Goal: Task Accomplishment & Management: Manage account settings

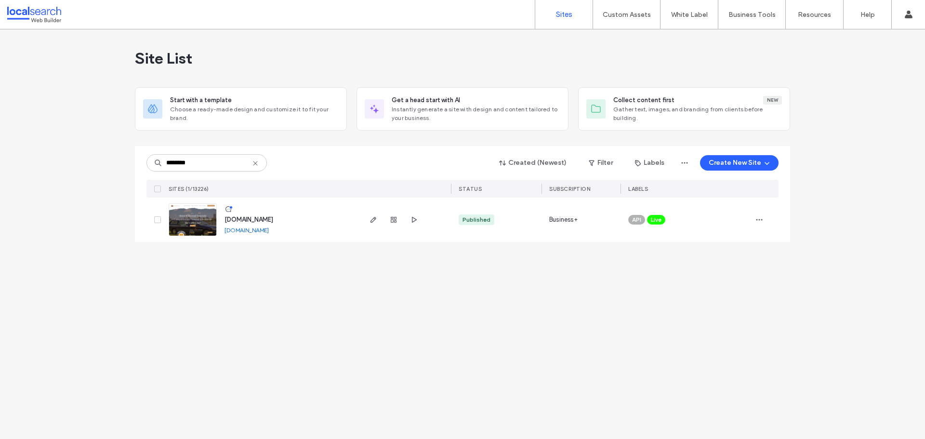
type input "********"
click at [205, 214] on link at bounding box center [193, 219] width 48 height 33
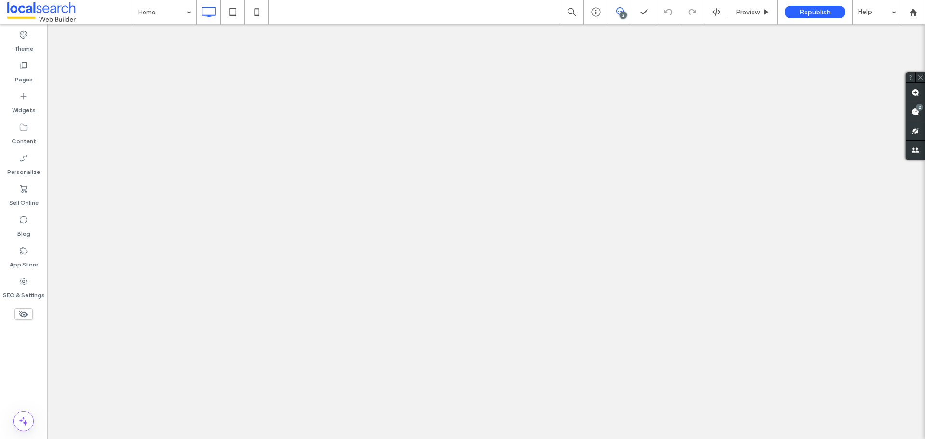
click at [917, 109] on div "2" at bounding box center [919, 107] width 7 height 7
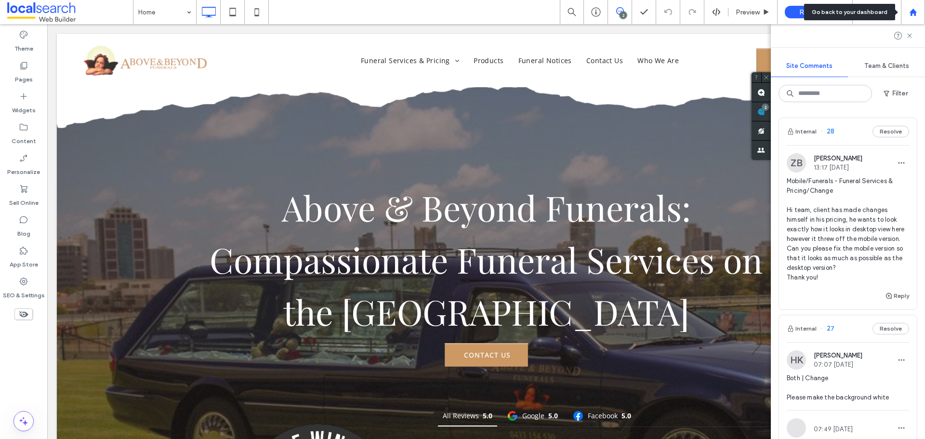
click at [916, 10] on icon at bounding box center [913, 12] width 8 height 8
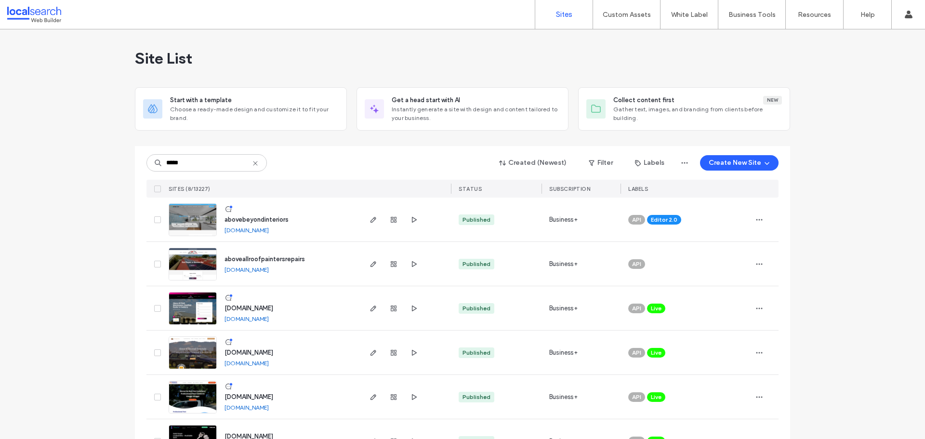
type input "*****"
click at [195, 213] on img at bounding box center [192, 237] width 47 height 66
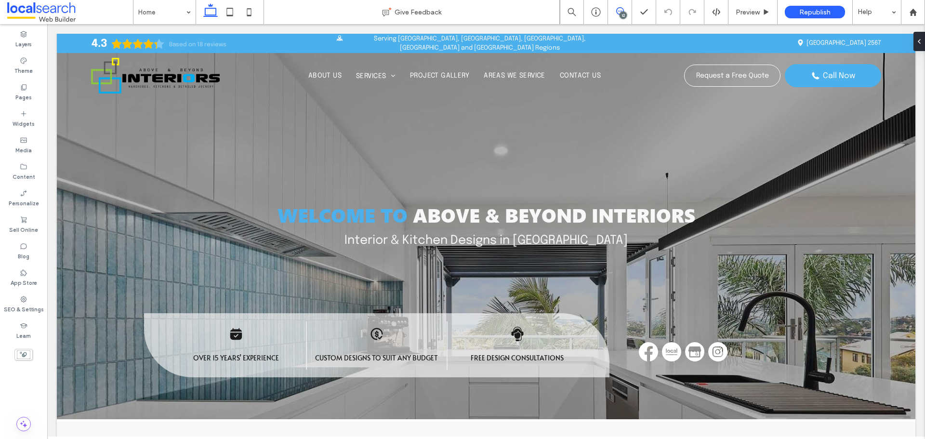
click at [617, 11] on icon at bounding box center [620, 11] width 8 height 8
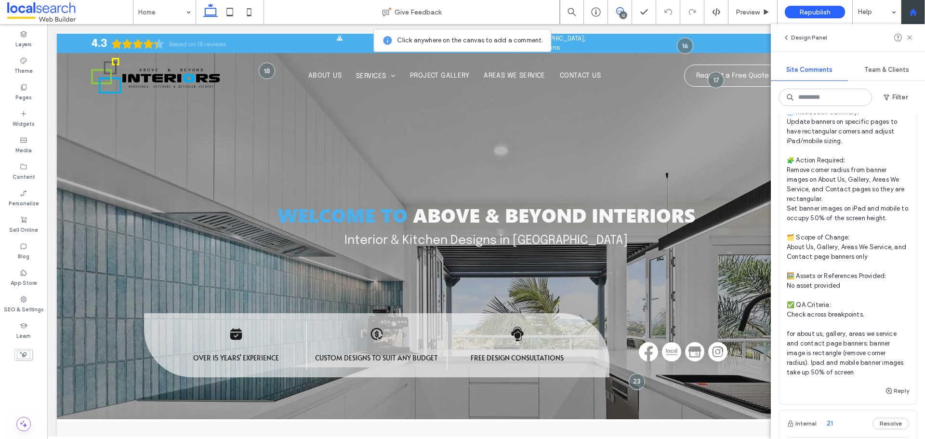
scroll to position [1542, 0]
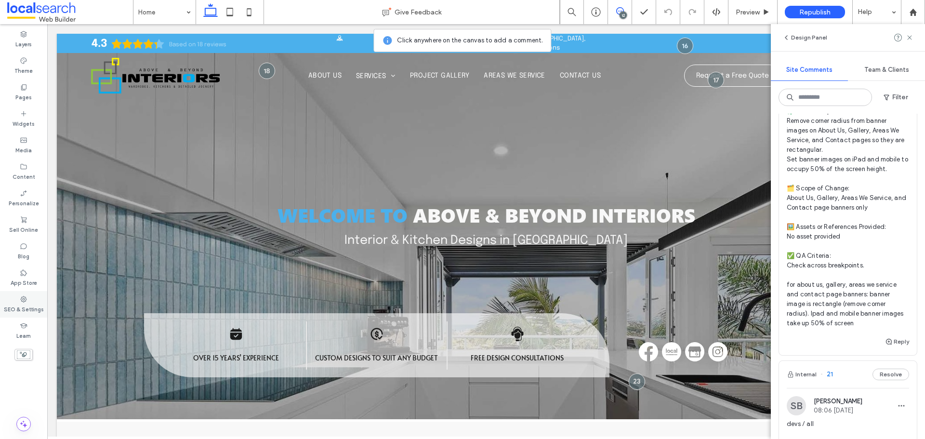
click at [20, 310] on label "SEO & Settings" at bounding box center [24, 308] width 40 height 11
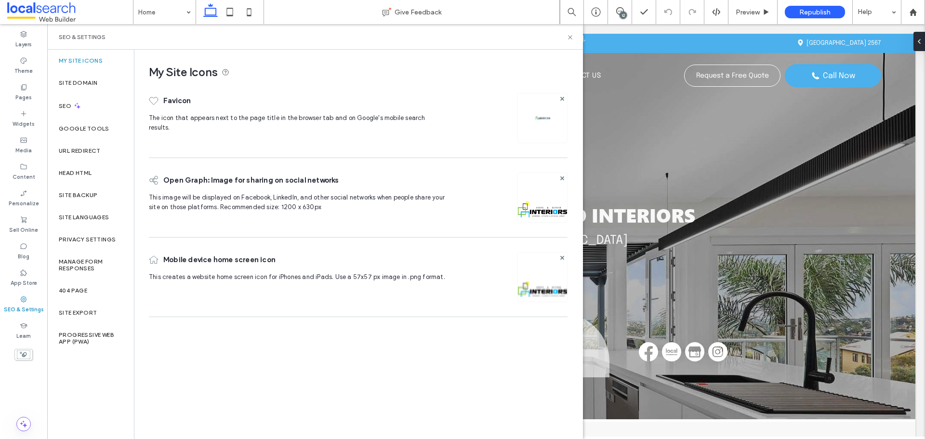
scroll to position [0, 0]
click at [74, 111] on div "SEO" at bounding box center [90, 106] width 87 height 24
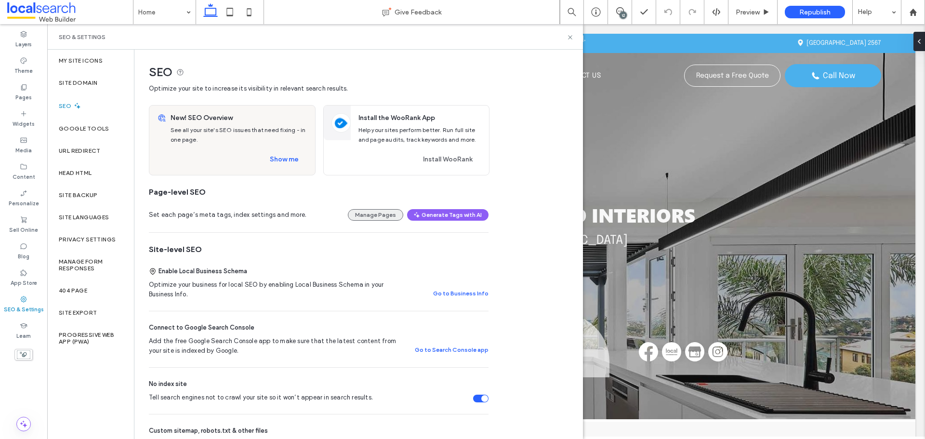
click at [381, 219] on button "Manage Pages" at bounding box center [375, 215] width 55 height 12
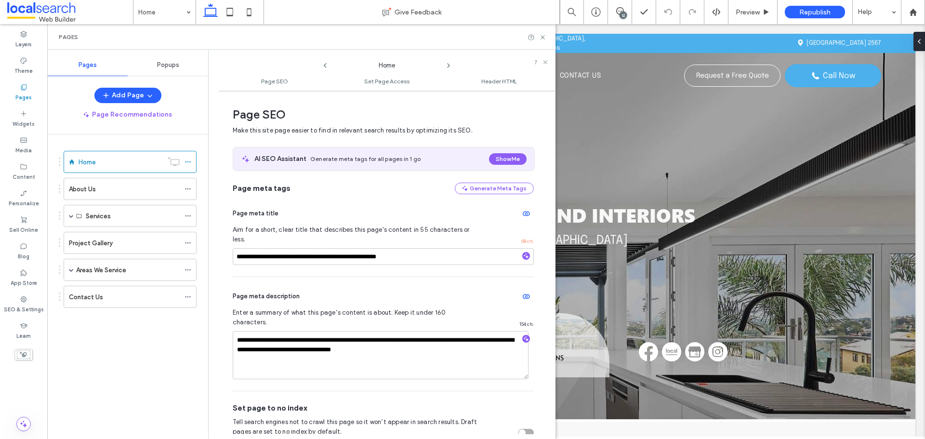
scroll to position [5, 0]
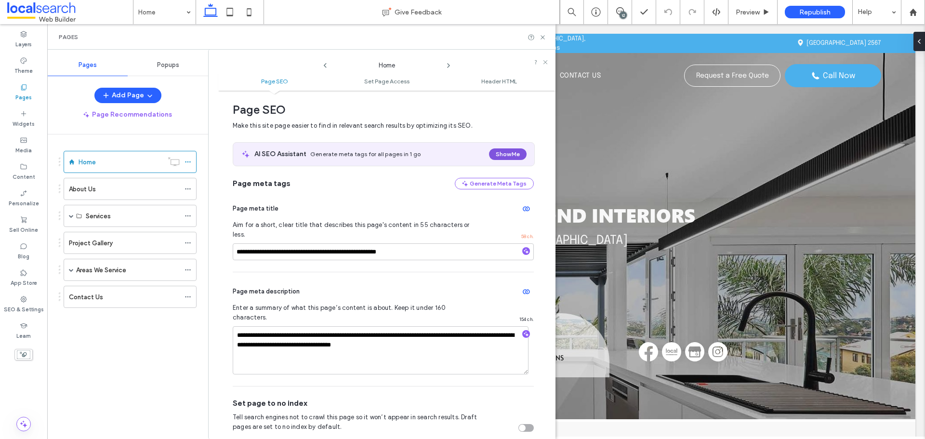
click at [493, 157] on button "Show Me" at bounding box center [508, 154] width 38 height 12
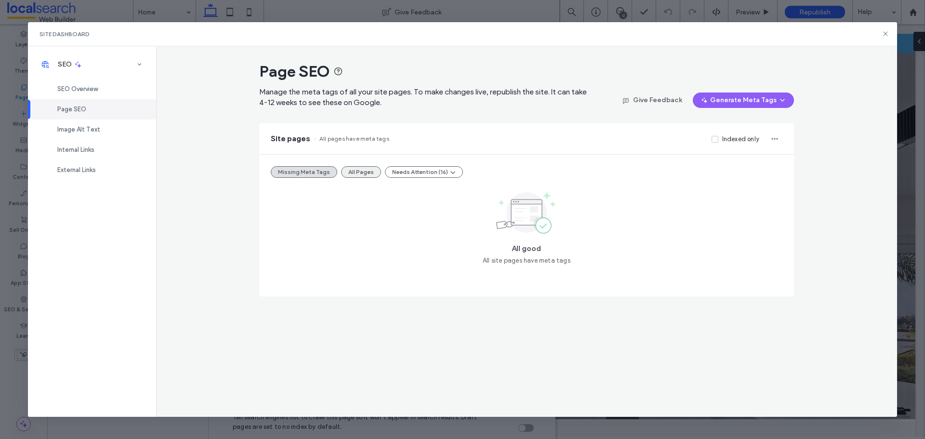
click at [365, 173] on button "All Pages" at bounding box center [361, 172] width 40 height 12
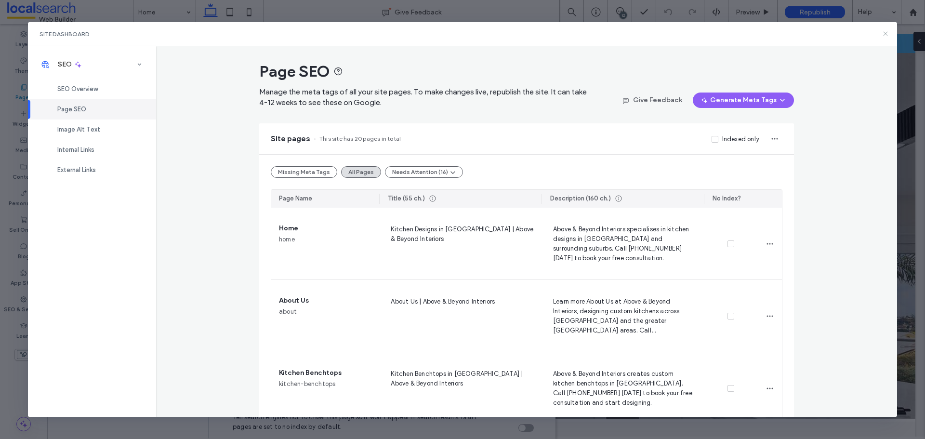
click at [888, 36] on icon at bounding box center [886, 34] width 8 height 8
click at [909, 7] on div at bounding box center [913, 12] width 24 height 24
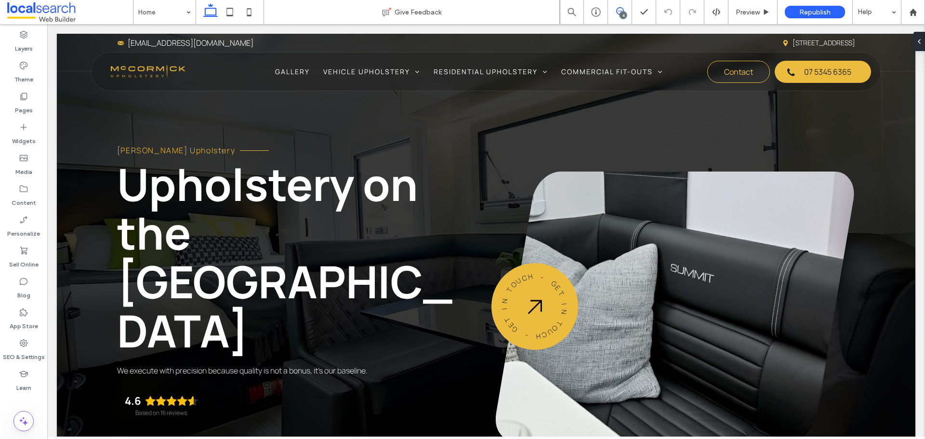
click at [621, 11] on icon at bounding box center [620, 11] width 8 height 8
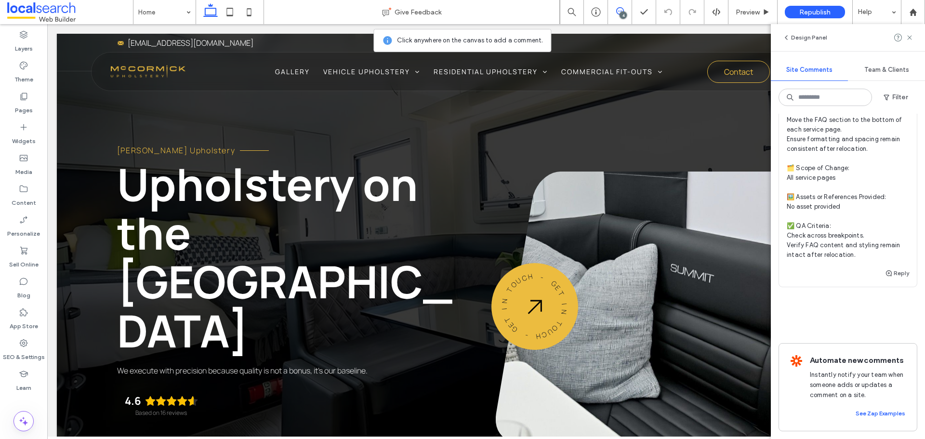
scroll to position [1178, 0]
click at [27, 356] on label "SEO & Settings" at bounding box center [24, 354] width 42 height 13
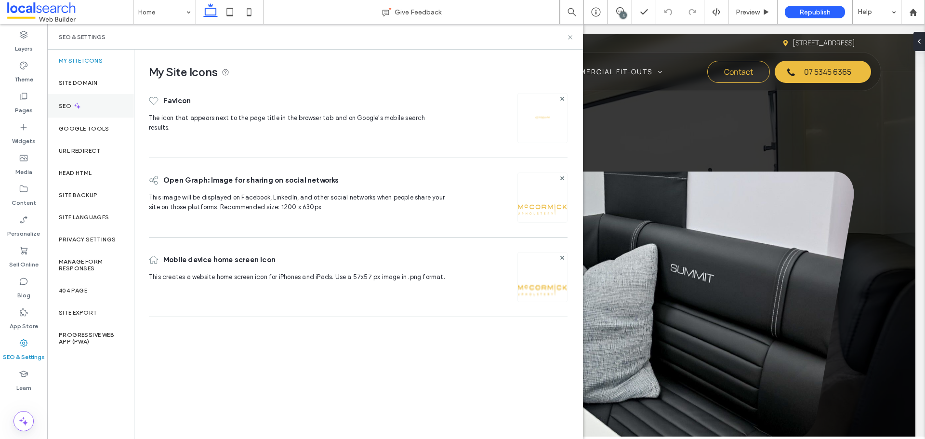
click at [79, 103] on icon at bounding box center [77, 106] width 8 height 8
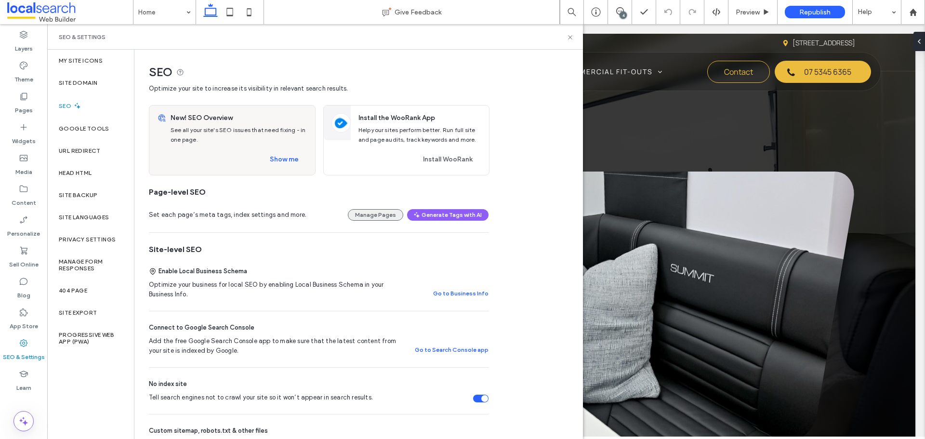
click at [391, 214] on button "Manage Pages" at bounding box center [375, 215] width 55 height 12
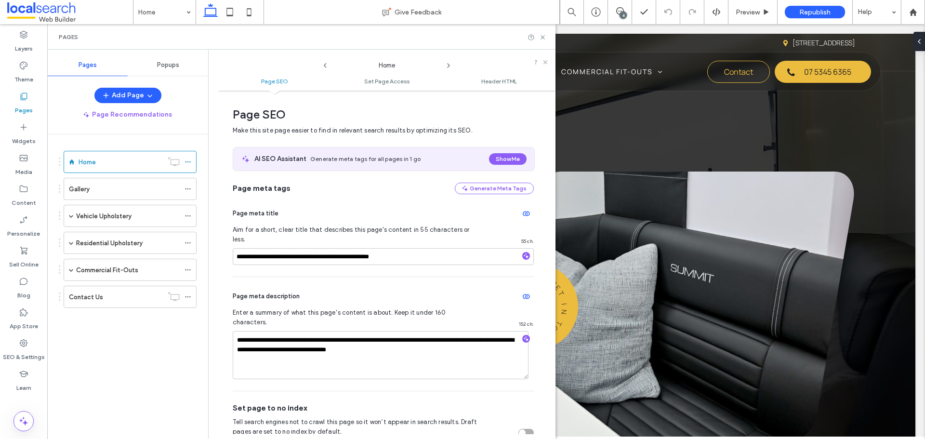
scroll to position [5, 0]
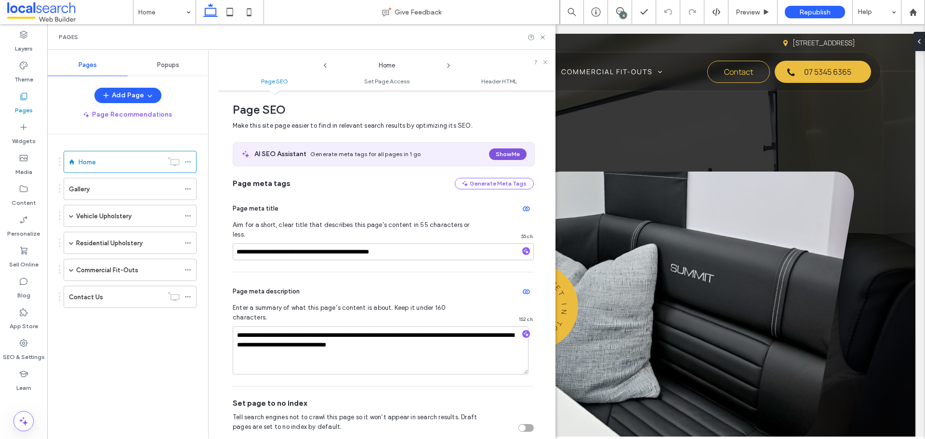
click at [499, 153] on button "Show Me" at bounding box center [508, 154] width 38 height 12
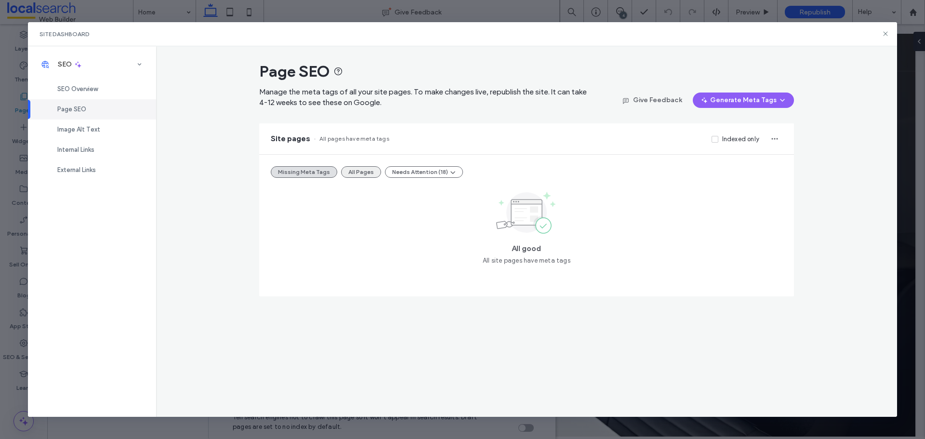
click button "All Pages"
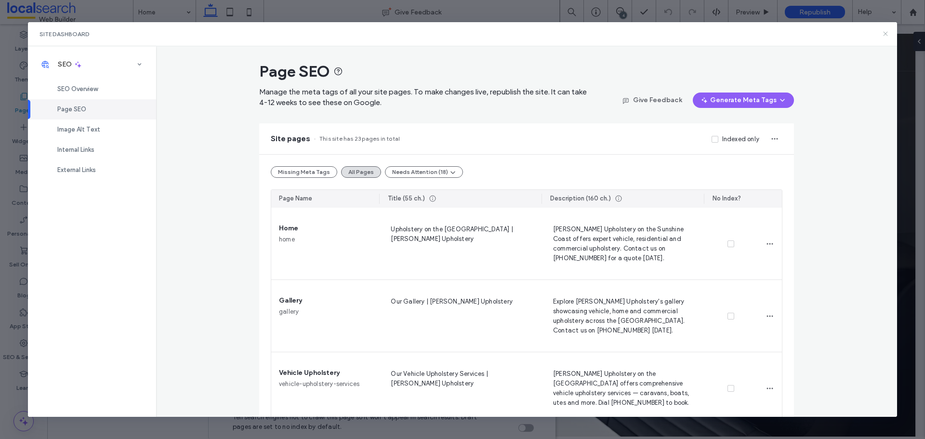
click use
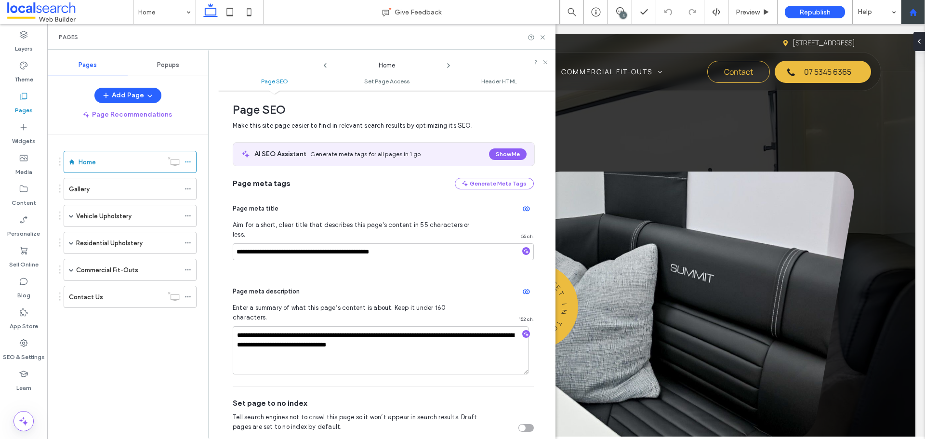
click use
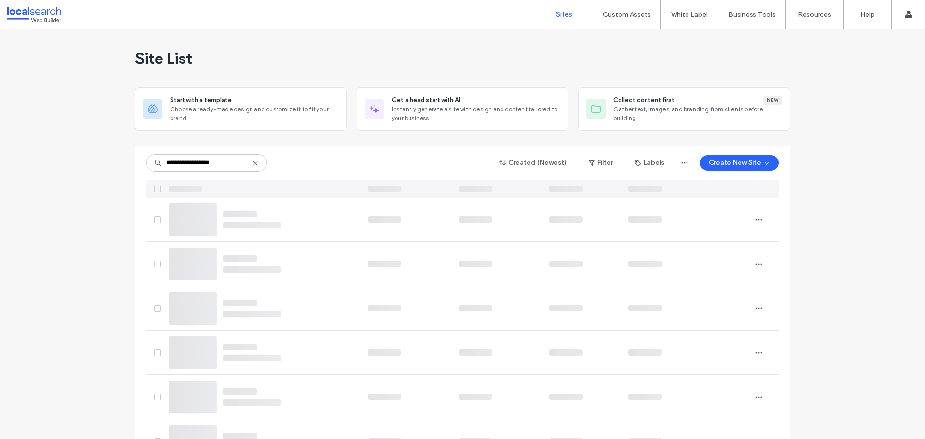
click at [187, 165] on input "**********" at bounding box center [207, 162] width 120 height 17
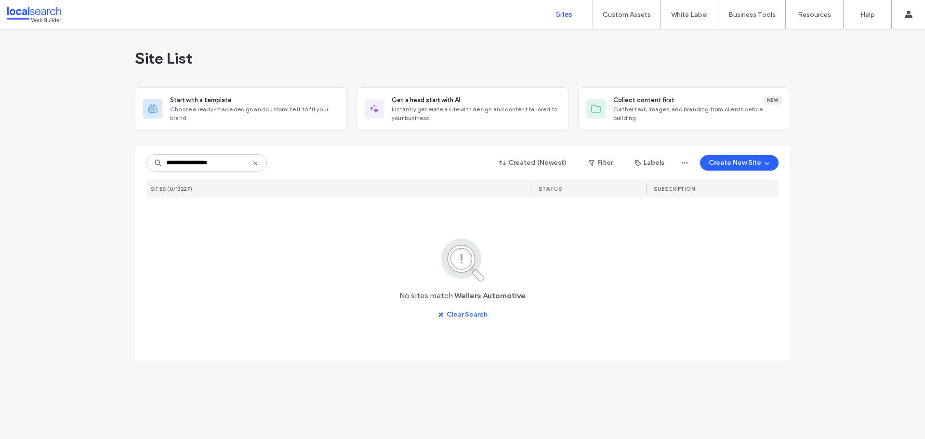
click at [232, 166] on input "**********" at bounding box center [207, 162] width 120 height 17
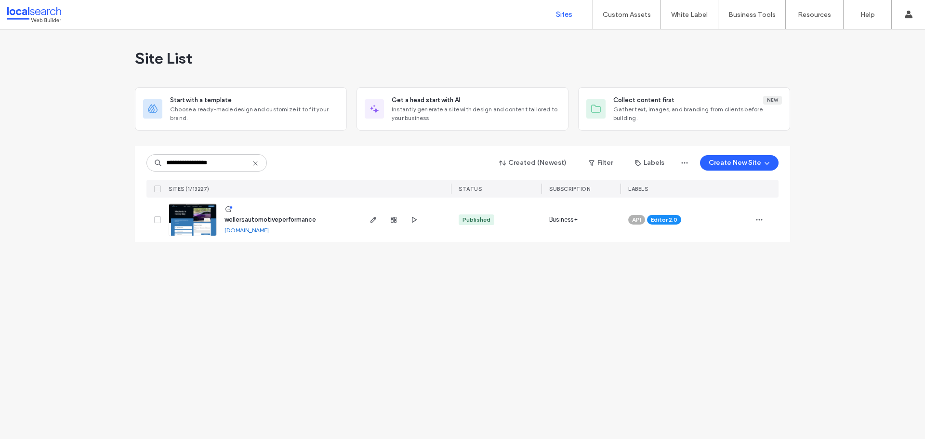
type input "**********"
click at [202, 214] on link at bounding box center [193, 219] width 48 height 33
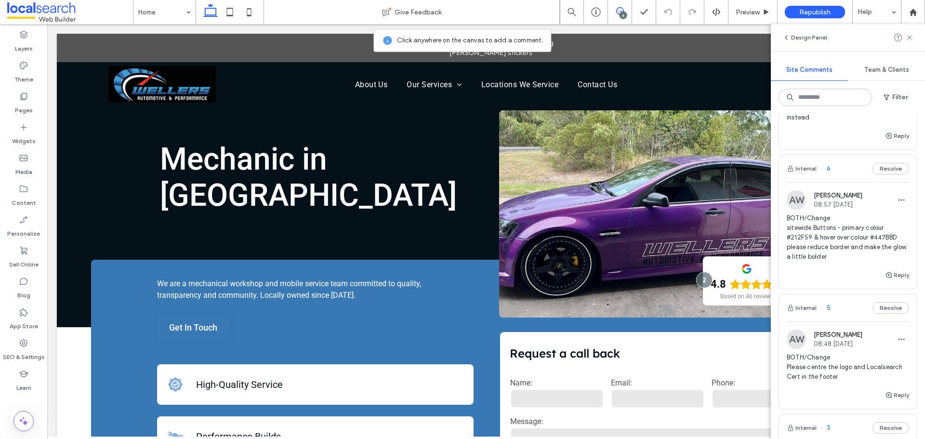
scroll to position [193, 0]
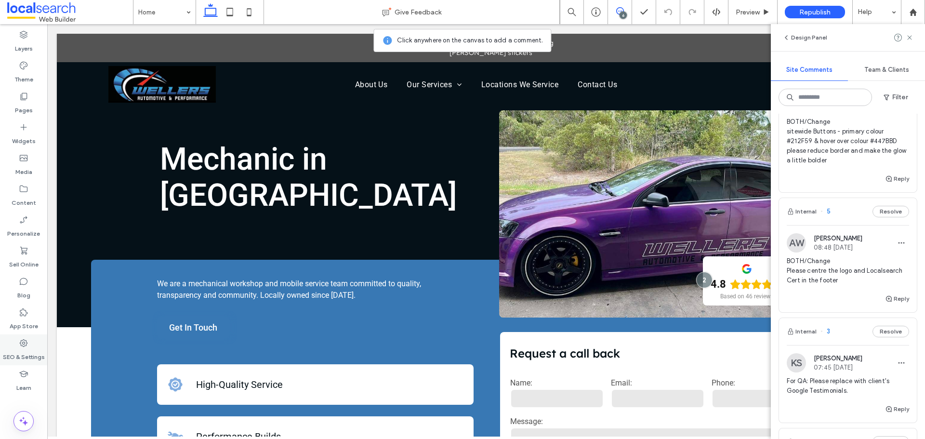
click at [27, 361] on div "SEO & Settings" at bounding box center [23, 349] width 47 height 31
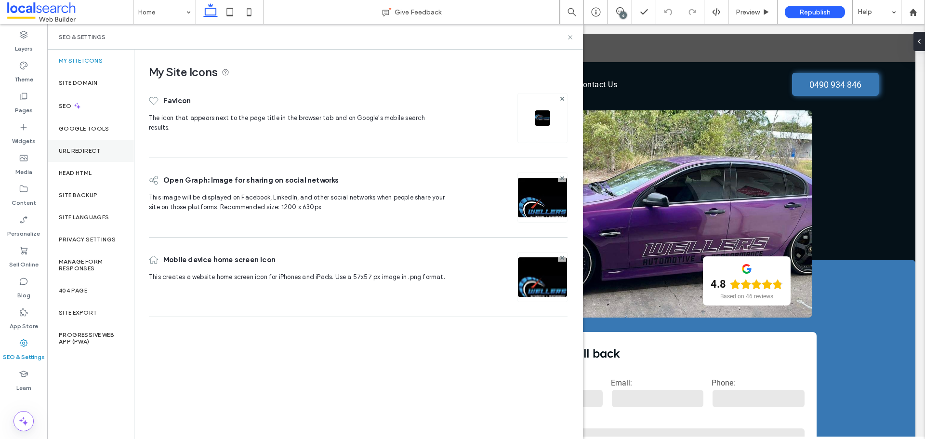
scroll to position [0, 0]
click at [70, 106] on label "SEO" at bounding box center [66, 106] width 14 height 7
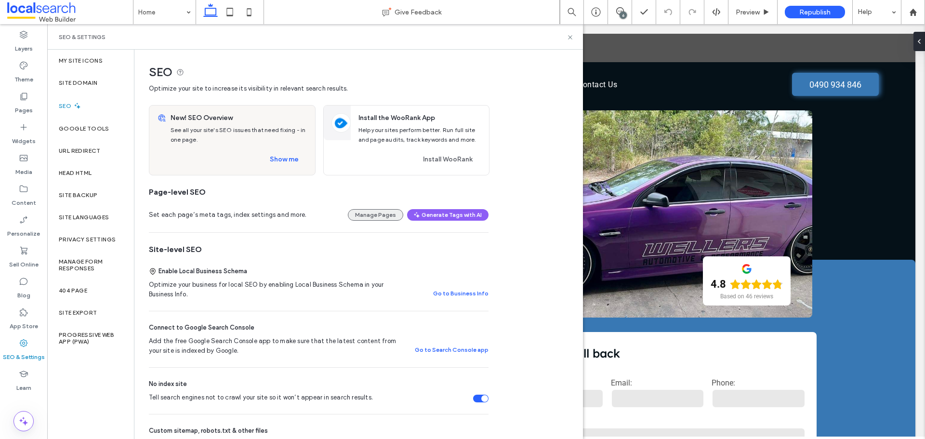
click at [378, 213] on button "Manage Pages" at bounding box center [375, 215] width 55 height 12
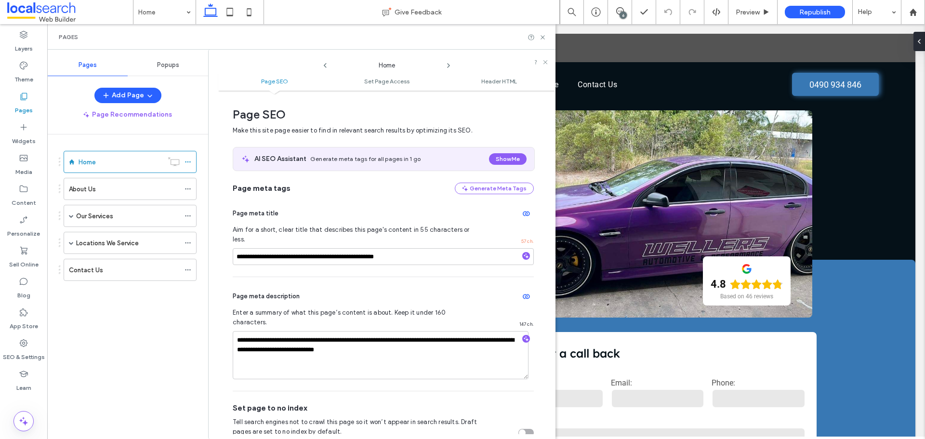
scroll to position [5, 0]
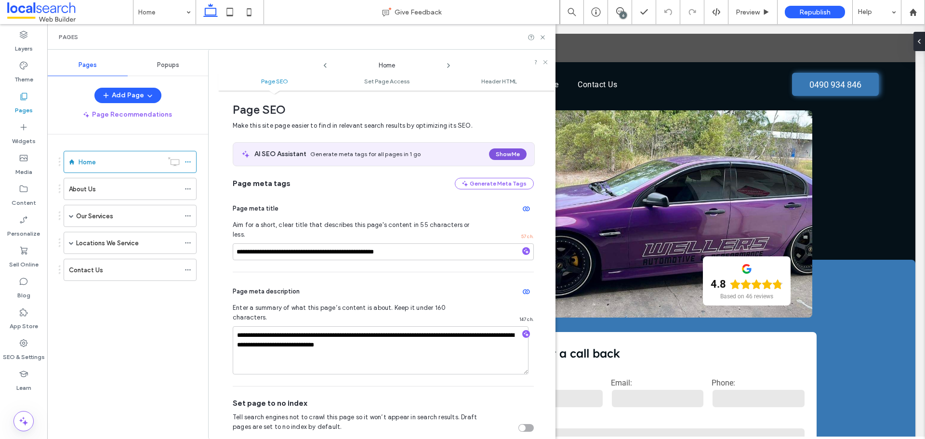
click at [499, 155] on button "Show Me" at bounding box center [508, 154] width 38 height 12
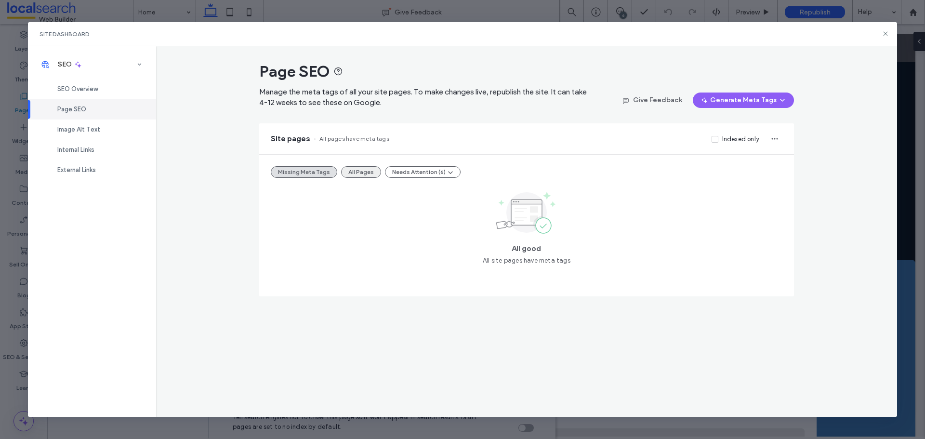
click at [361, 175] on button "All Pages" at bounding box center [361, 172] width 40 height 12
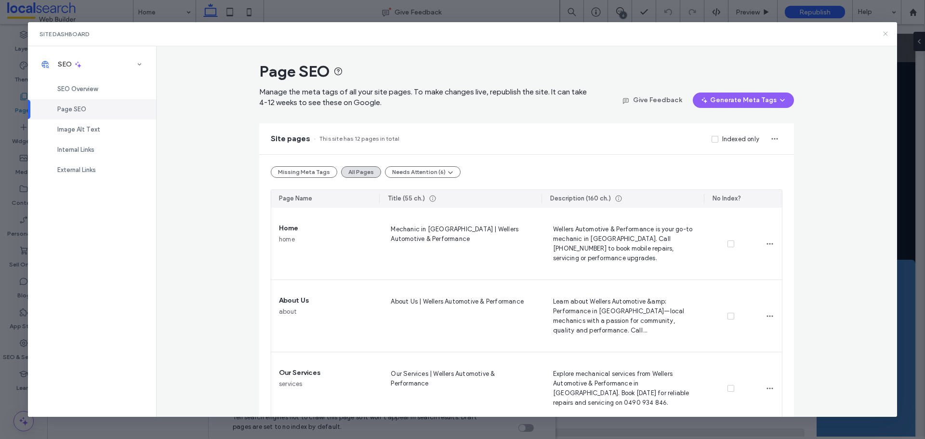
click at [884, 32] on use at bounding box center [886, 34] width 4 height 4
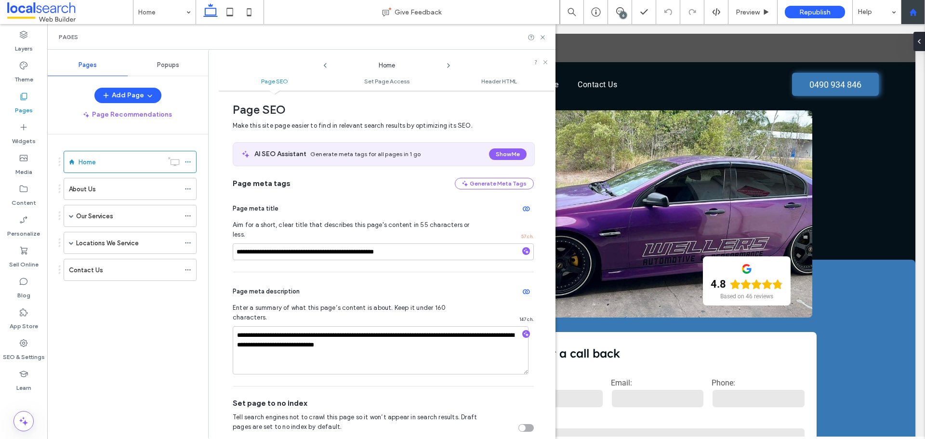
click at [917, 10] on icon at bounding box center [913, 12] width 8 height 8
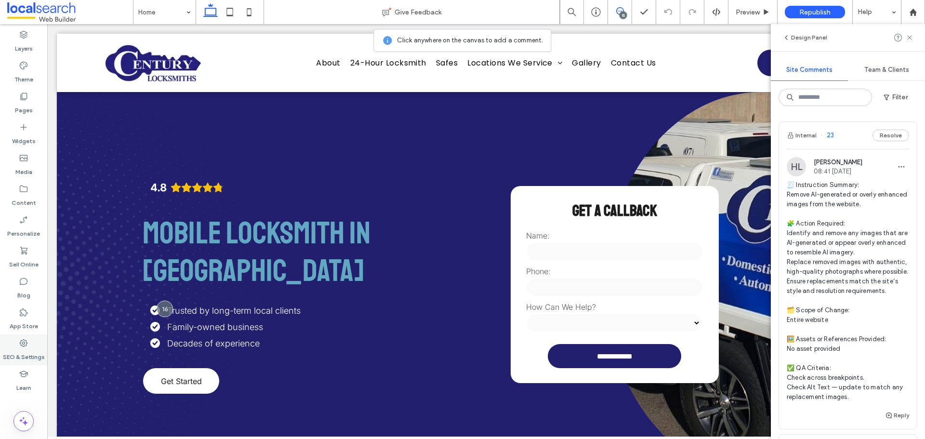
click at [27, 355] on label "SEO & Settings" at bounding box center [24, 354] width 42 height 13
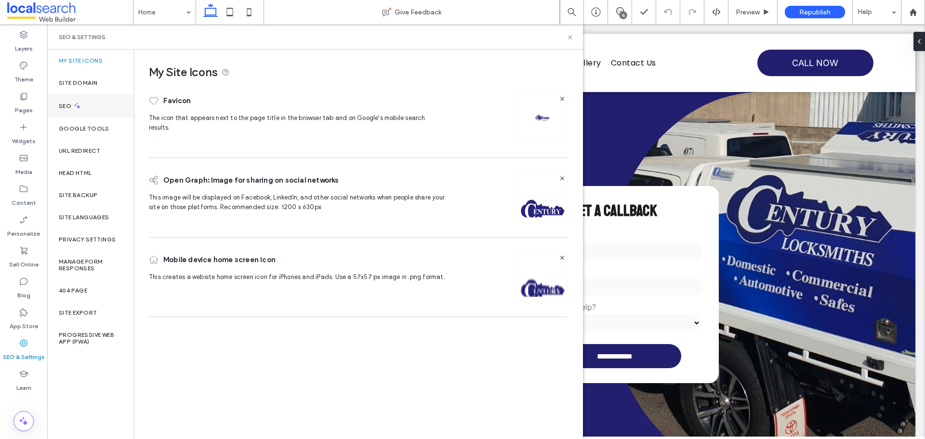
click at [82, 113] on div "SEO" at bounding box center [90, 106] width 87 height 24
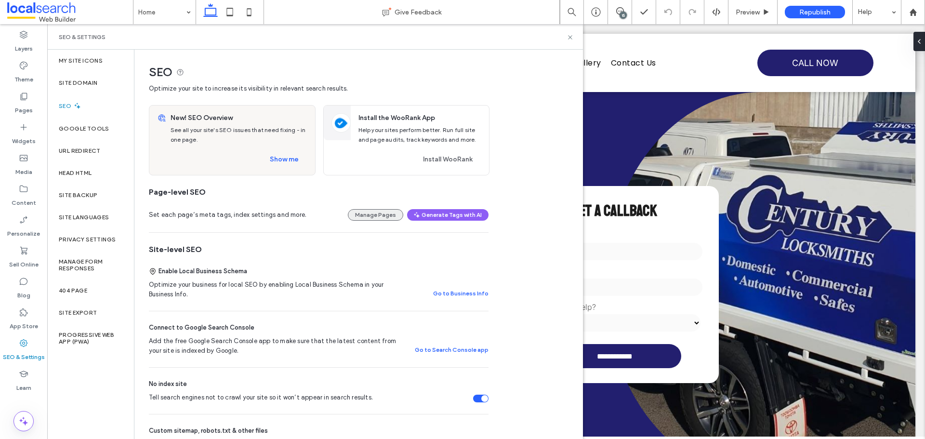
drag, startPoint x: 380, startPoint y: 214, endPoint x: 384, endPoint y: 211, distance: 5.1
click at [381, 213] on button "Manage Pages" at bounding box center [375, 215] width 55 height 12
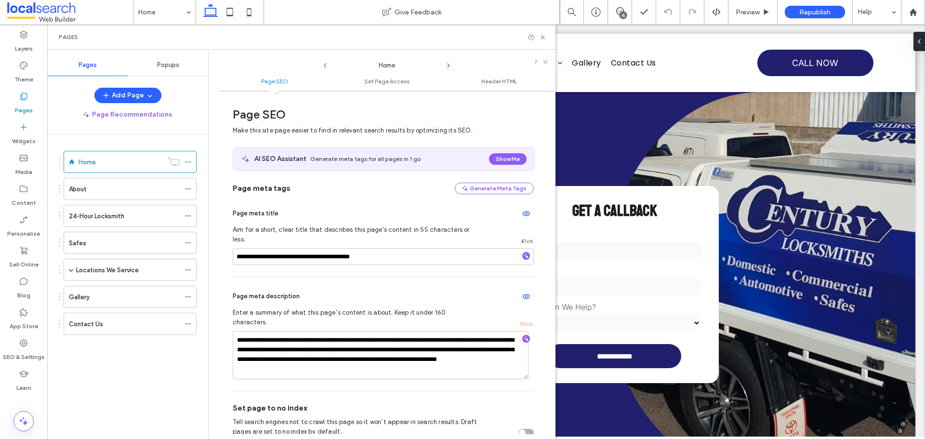
scroll to position [5, 0]
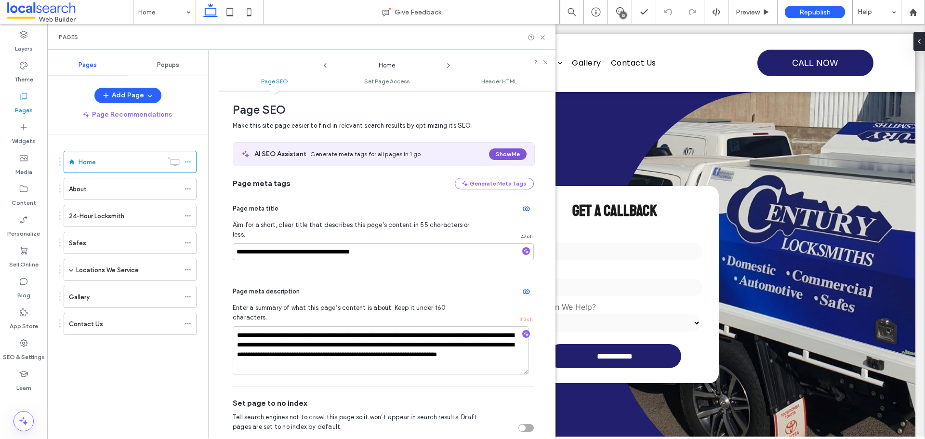
click at [500, 157] on button "Show Me" at bounding box center [508, 154] width 38 height 12
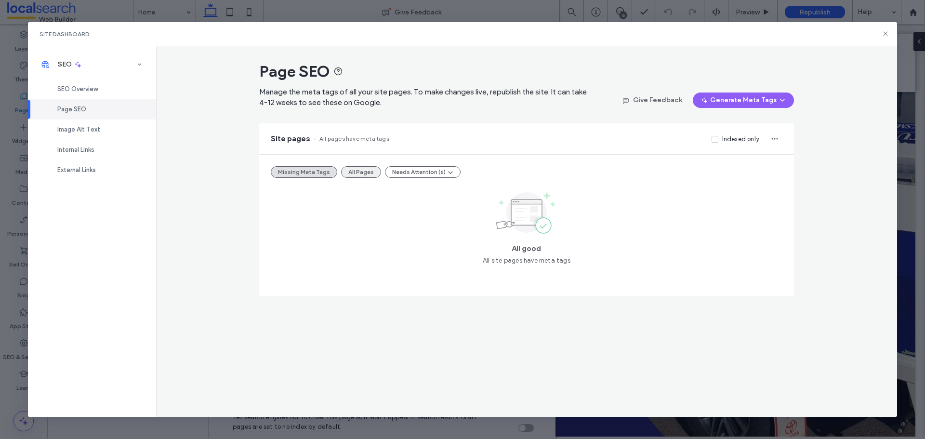
click at [351, 169] on button "All Pages" at bounding box center [361, 172] width 40 height 12
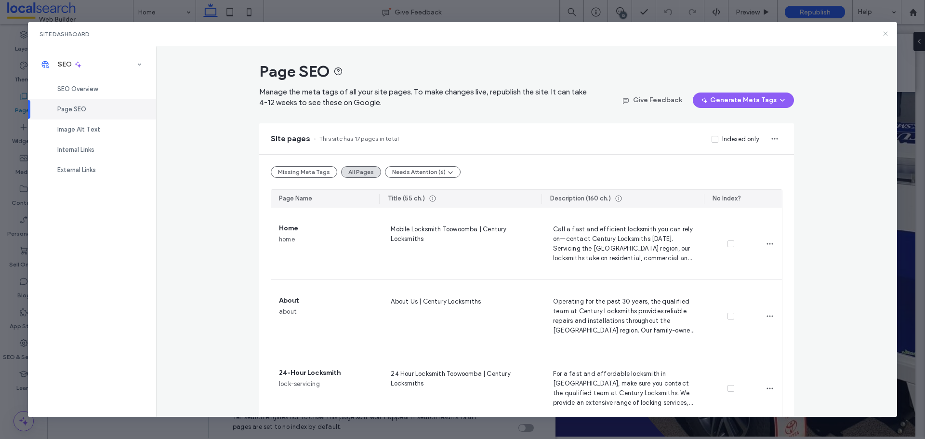
click at [886, 33] on icon at bounding box center [886, 34] width 8 height 8
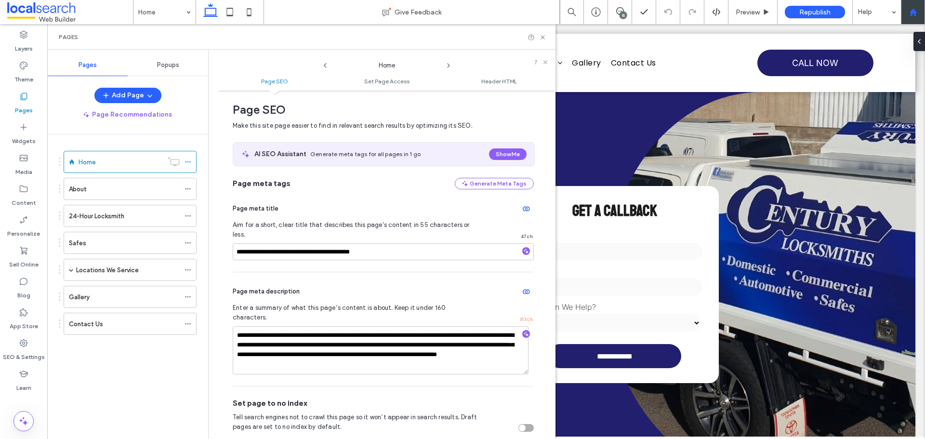
click at [919, 11] on div at bounding box center [913, 12] width 23 height 8
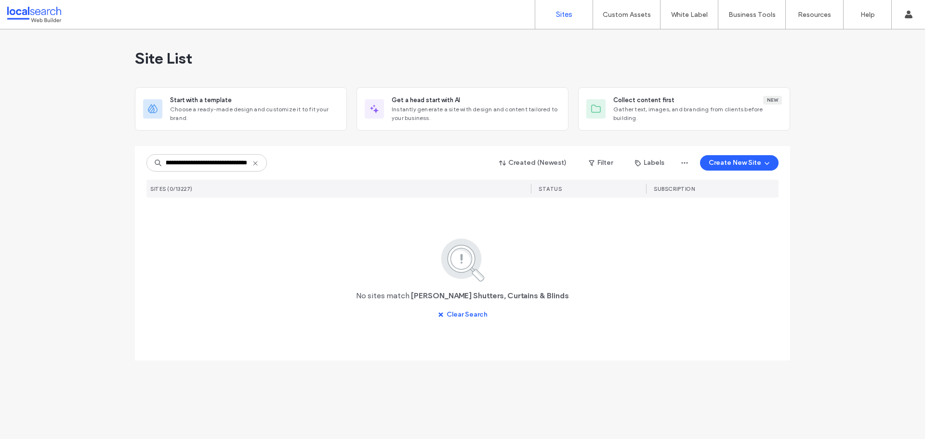
scroll to position [0, 33]
drag, startPoint x: 169, startPoint y: 163, endPoint x: 272, endPoint y: 162, distance: 103.6
click at [272, 162] on div "**********" at bounding box center [463, 163] width 632 height 18
click at [219, 160] on input "**********" at bounding box center [207, 162] width 120 height 17
drag, startPoint x: 171, startPoint y: 164, endPoint x: 267, endPoint y: 163, distance: 95.9
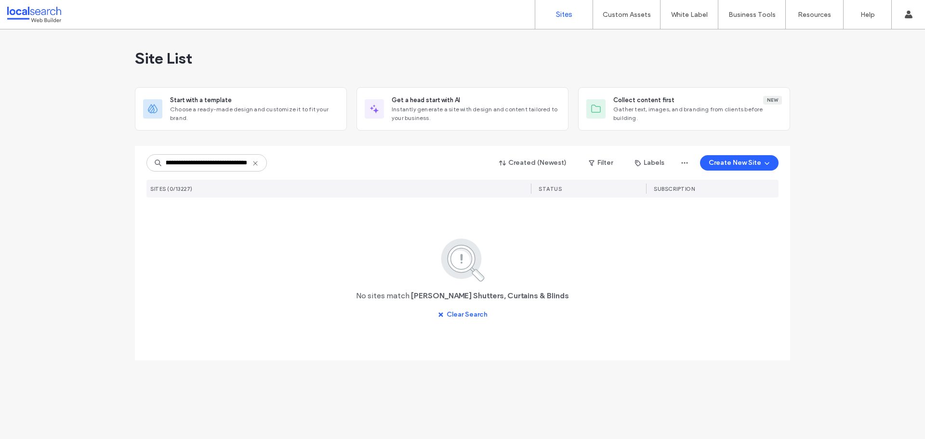
click at [267, 163] on input "**********" at bounding box center [207, 162] width 120 height 17
click at [186, 164] on input "**********" at bounding box center [207, 162] width 120 height 17
click at [187, 163] on input "**********" at bounding box center [207, 162] width 120 height 17
click at [223, 163] on input "*********" at bounding box center [207, 162] width 120 height 17
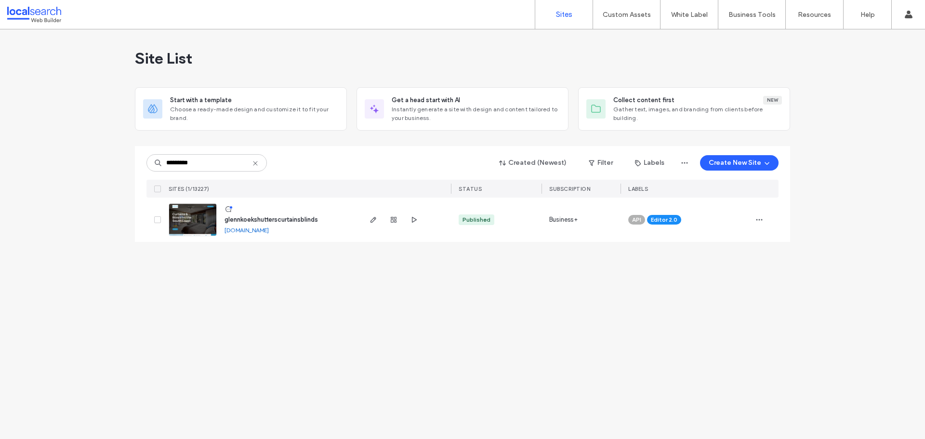
type input "*********"
click at [195, 214] on link at bounding box center [193, 219] width 48 height 33
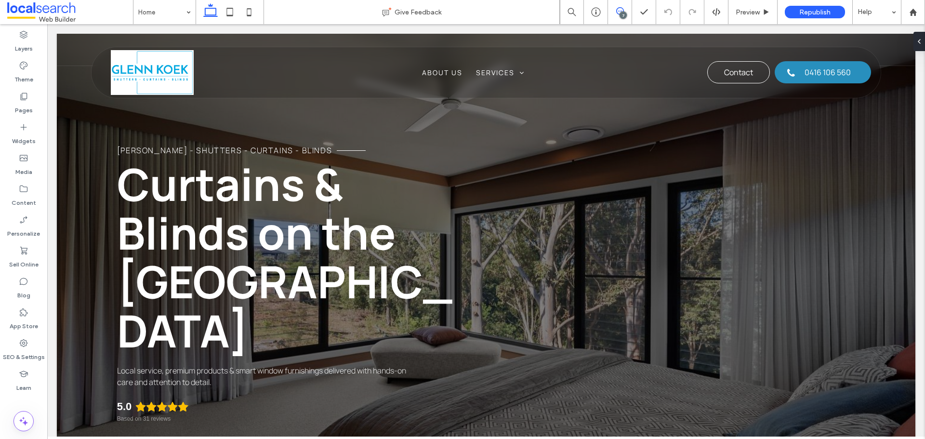
click at [617, 9] on icon at bounding box center [620, 11] width 8 height 8
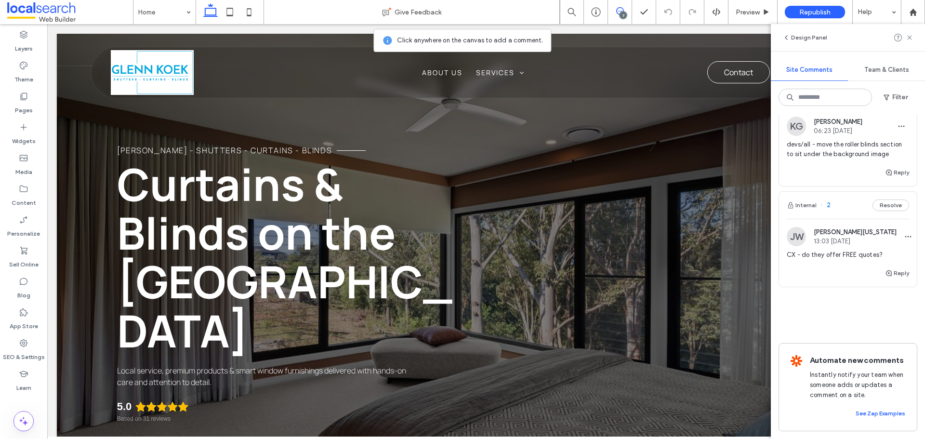
scroll to position [651, 0]
click at [43, 350] on label "SEO & Settings" at bounding box center [24, 354] width 42 height 13
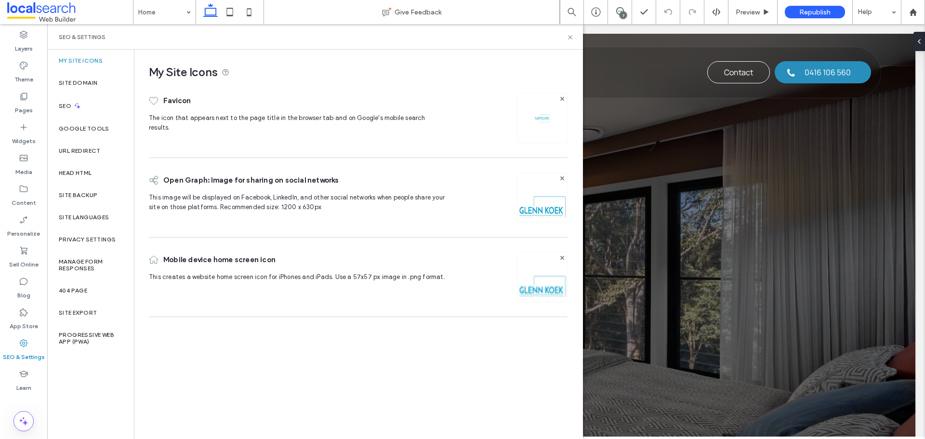
scroll to position [0, 0]
click at [63, 110] on div "SEO" at bounding box center [90, 106] width 87 height 24
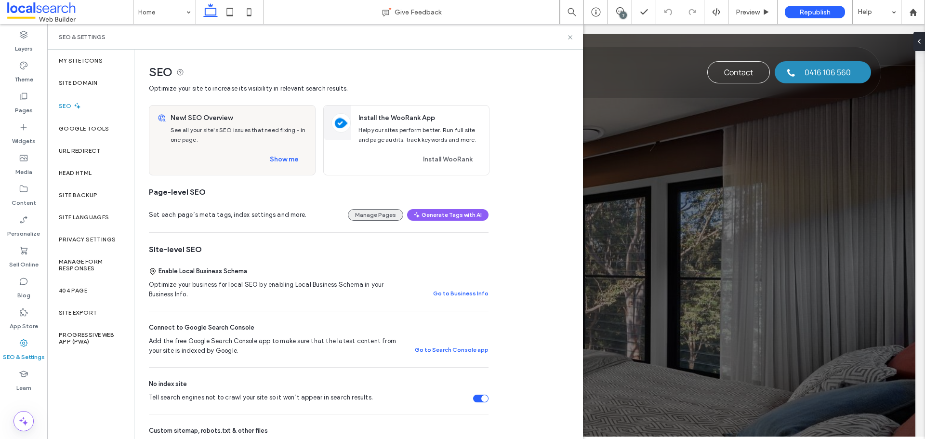
click at [378, 212] on button "Manage Pages" at bounding box center [375, 215] width 55 height 12
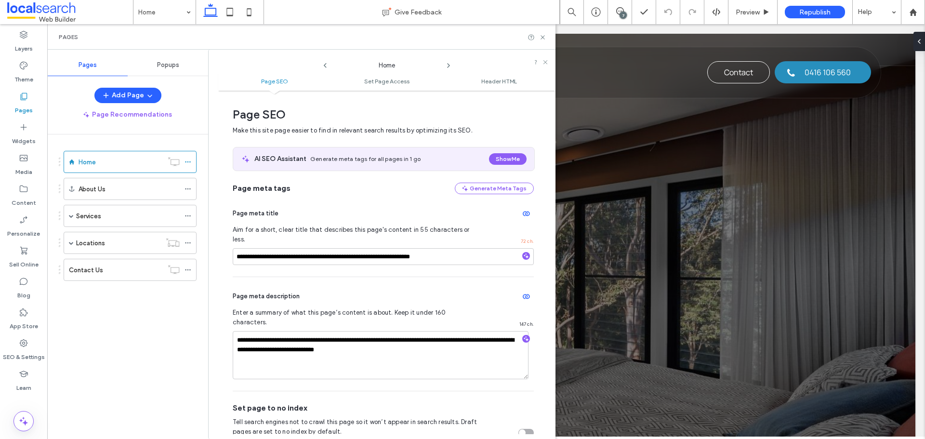
scroll to position [5, 0]
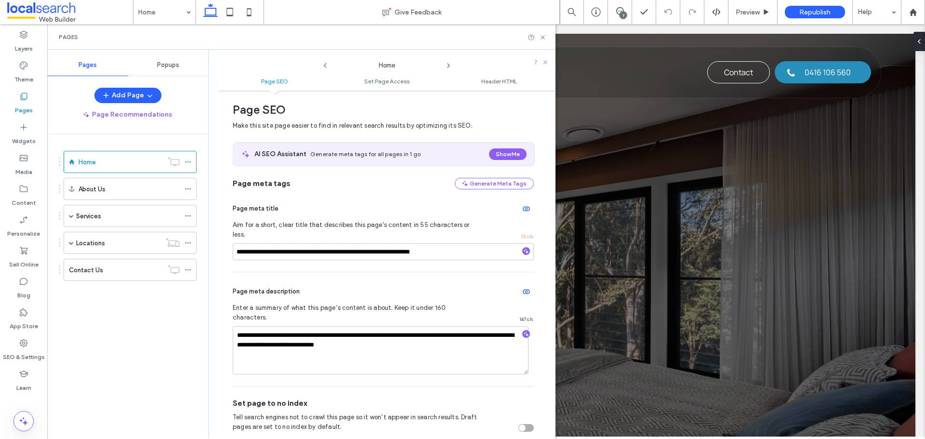
click at [503, 147] on div "AI SEO Assistant Generate meta tags for all pages in 1 go Show Me" at bounding box center [383, 154] width 301 height 23
click at [504, 148] on button "Show Me" at bounding box center [508, 154] width 38 height 12
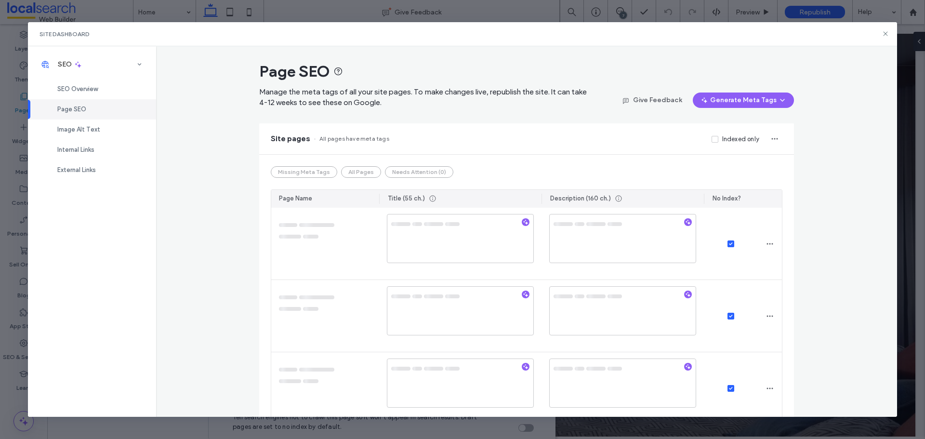
click at [357, 174] on button "All Pages" at bounding box center [361, 172] width 40 height 12
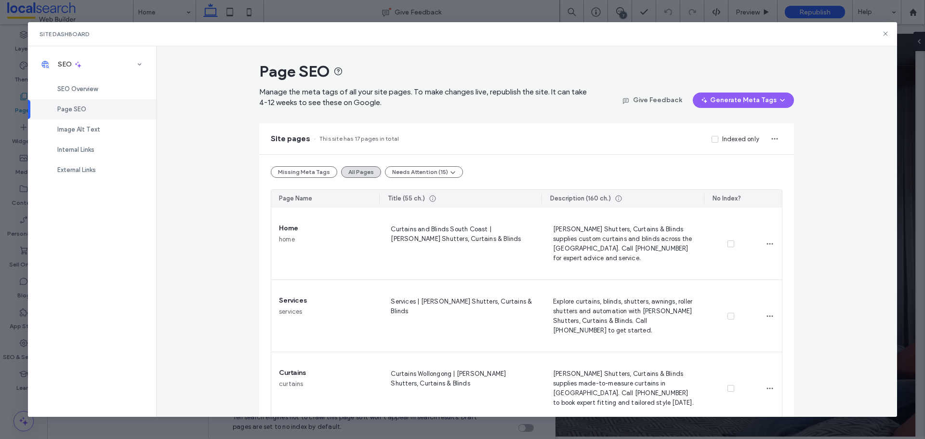
click at [880, 32] on div "Site Dashboard" at bounding box center [463, 34] width 870 height 24
click at [884, 35] on icon at bounding box center [886, 34] width 8 height 8
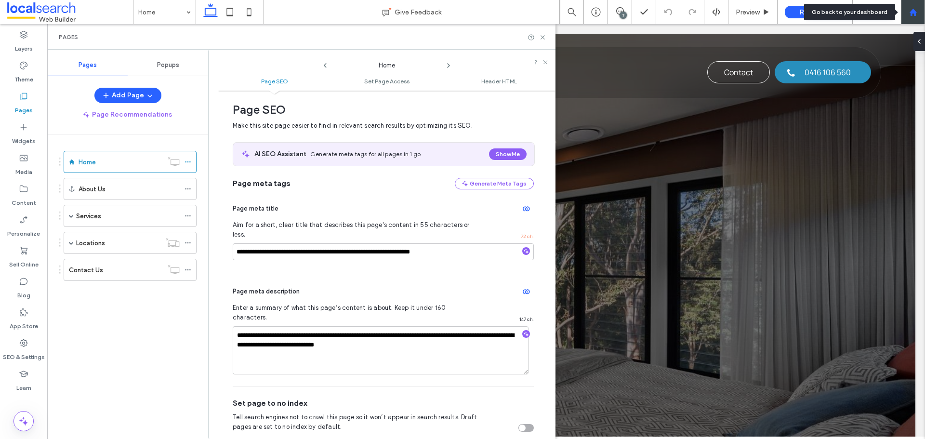
click at [921, 13] on div at bounding box center [913, 12] width 23 height 8
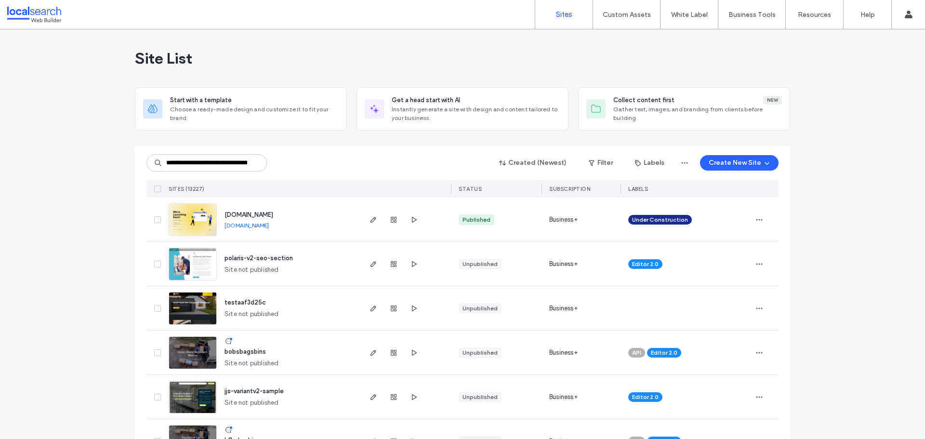
scroll to position [0, 21]
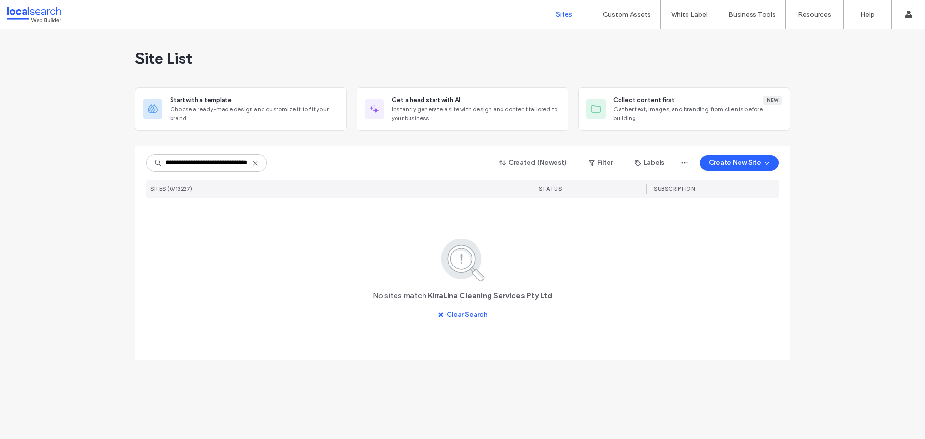
drag, startPoint x: 200, startPoint y: 162, endPoint x: 307, endPoint y: 162, distance: 107.0
click at [307, 162] on div "**********" at bounding box center [463, 163] width 632 height 18
click at [192, 164] on input "**********" at bounding box center [207, 162] width 120 height 17
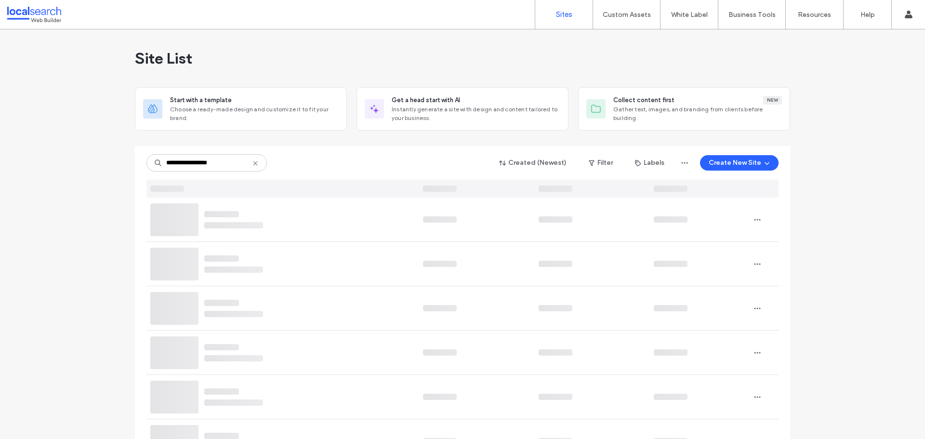
click at [220, 163] on input "**********" at bounding box center [207, 162] width 120 height 17
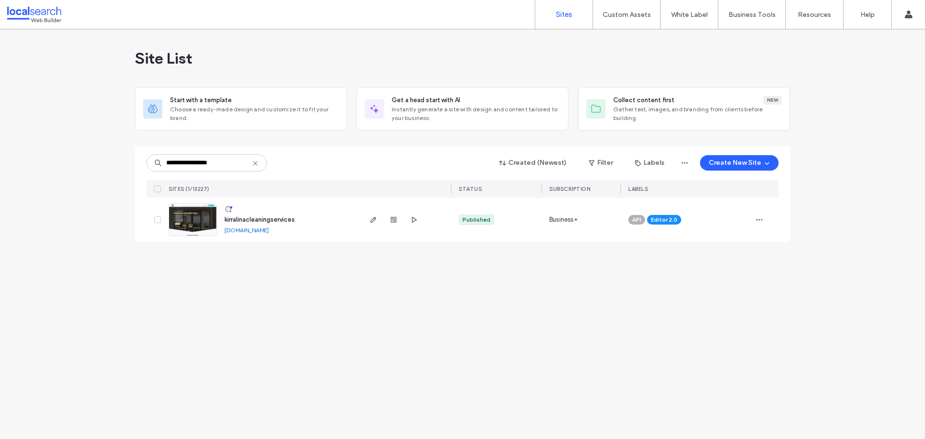
type input "**********"
click at [203, 221] on link at bounding box center [193, 219] width 48 height 33
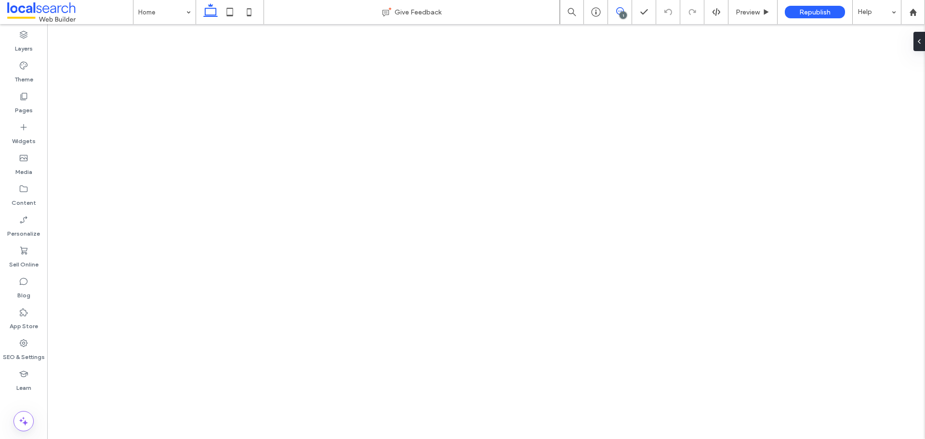
click at [620, 13] on icon at bounding box center [620, 11] width 8 height 8
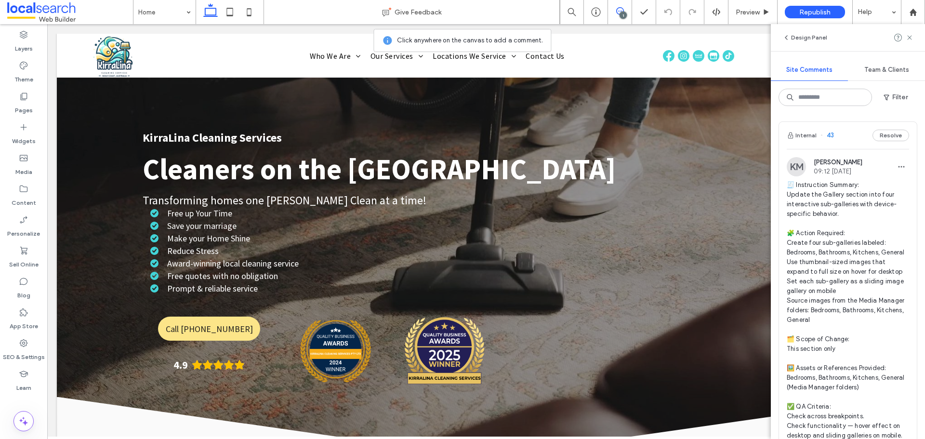
scroll to position [241, 0]
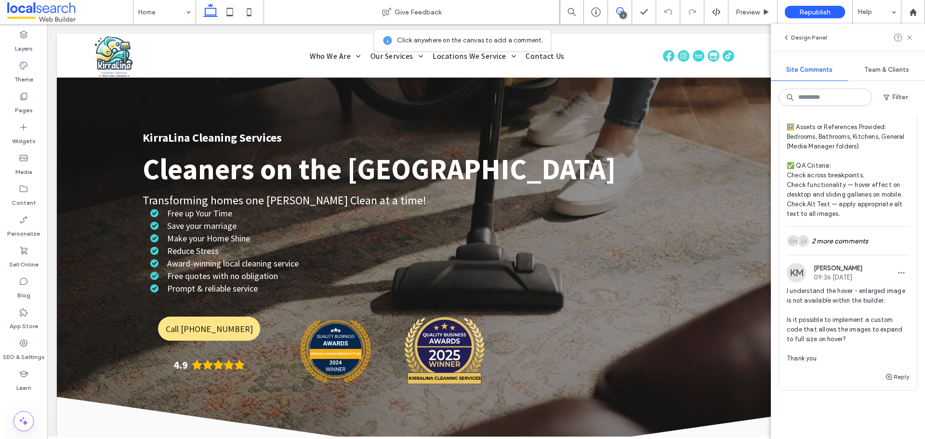
click at [828, 205] on span "🧾 Instruction Summary: Update the Gallery section into four interactive sub-gal…" at bounding box center [848, 79] width 122 height 280
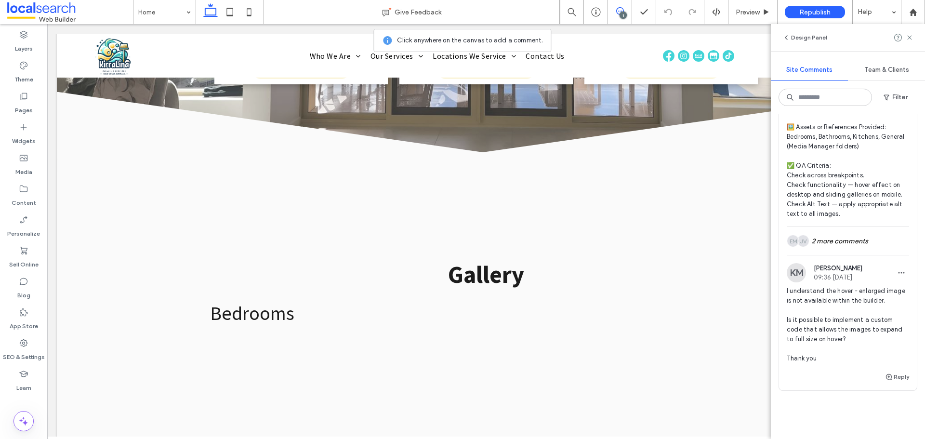
scroll to position [2165, 0]
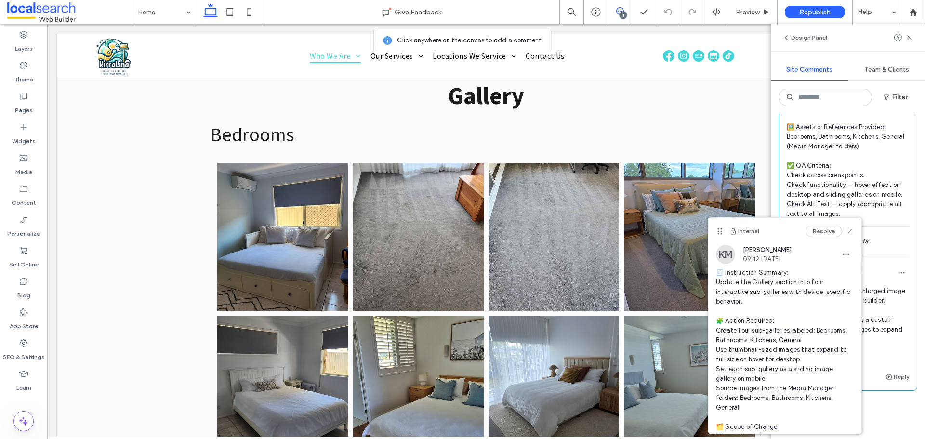
click at [846, 228] on icon at bounding box center [850, 231] width 8 height 8
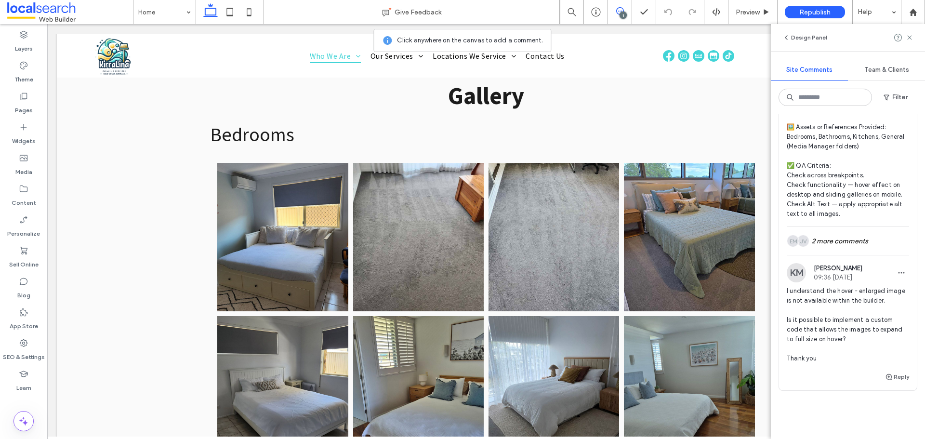
scroll to position [0, 0]
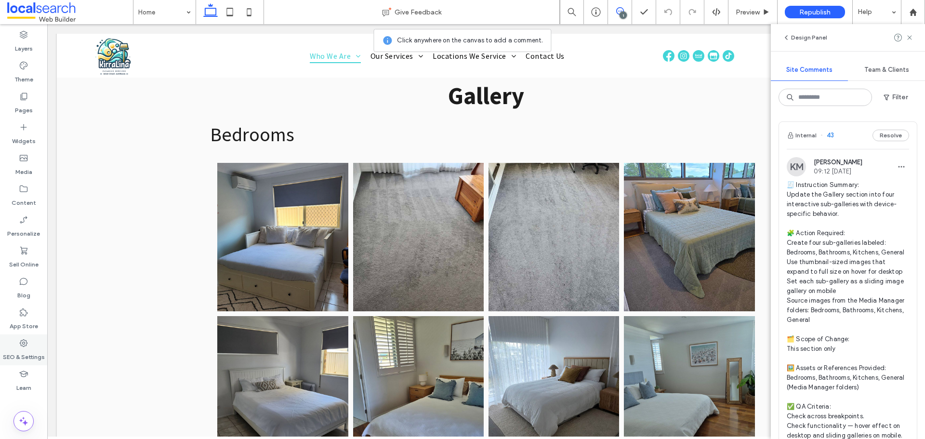
click at [37, 353] on label "SEO & Settings" at bounding box center [24, 354] width 42 height 13
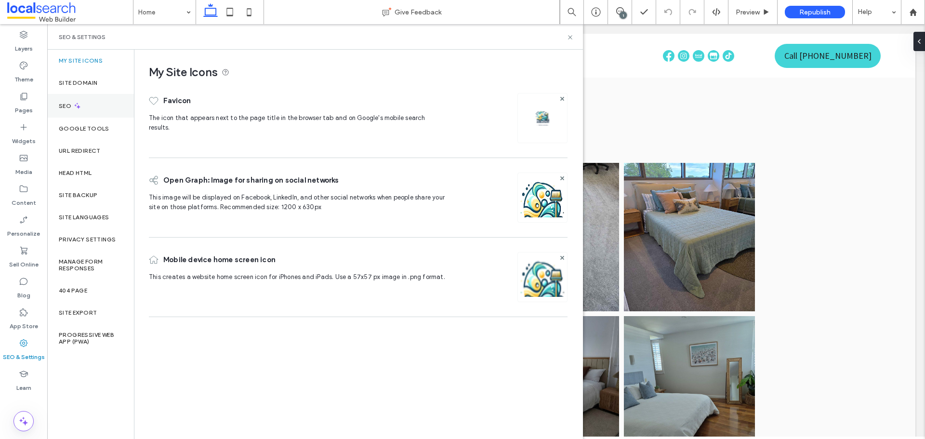
click at [86, 100] on div "SEO" at bounding box center [90, 106] width 87 height 24
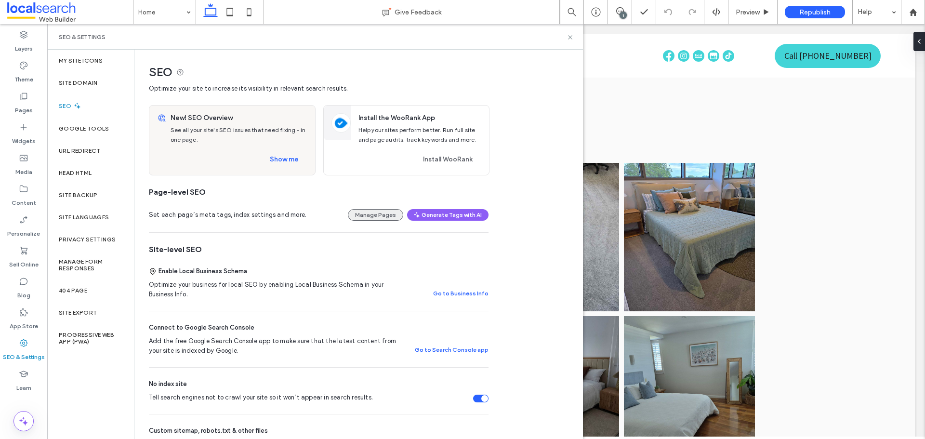
click at [383, 220] on button "Manage Pages" at bounding box center [375, 215] width 55 height 12
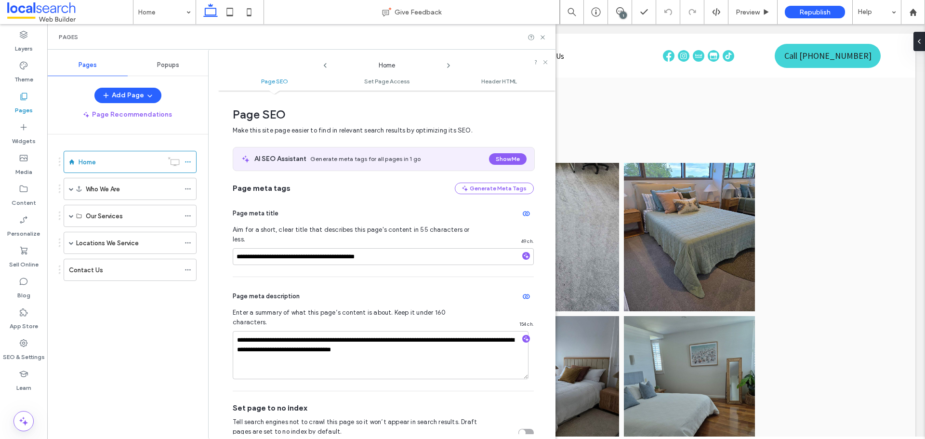
scroll to position [5, 0]
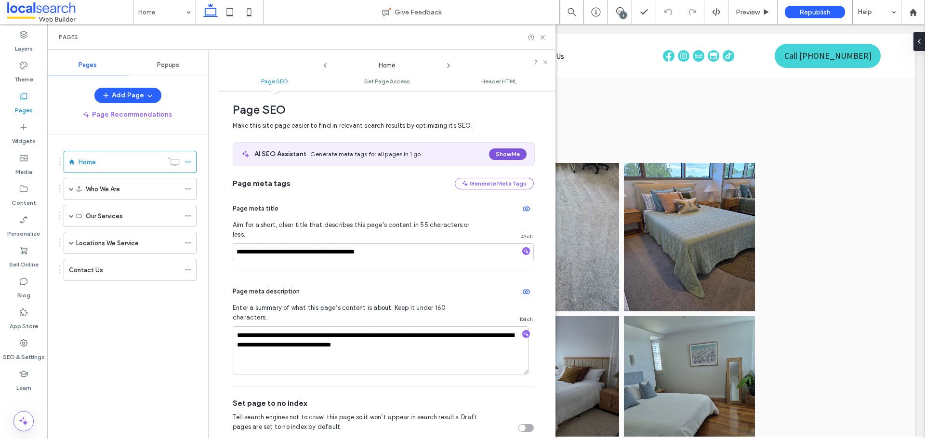
click at [493, 153] on button "Show Me" at bounding box center [508, 154] width 38 height 12
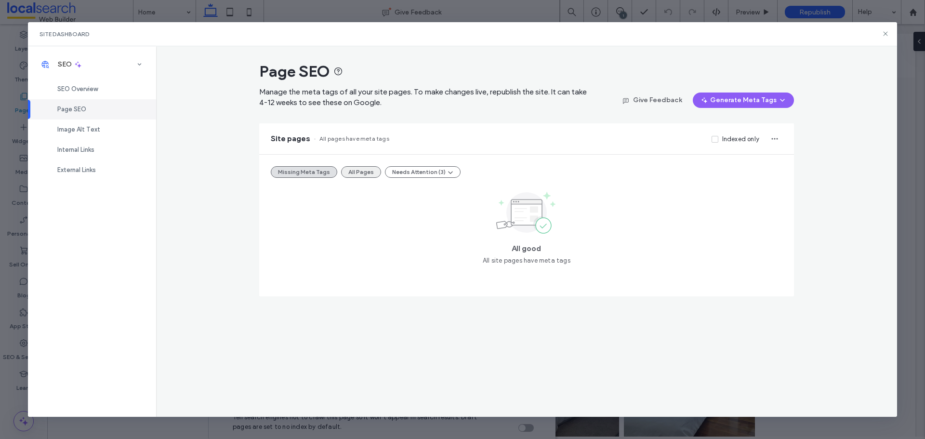
click at [366, 172] on button "All Pages" at bounding box center [361, 172] width 40 height 12
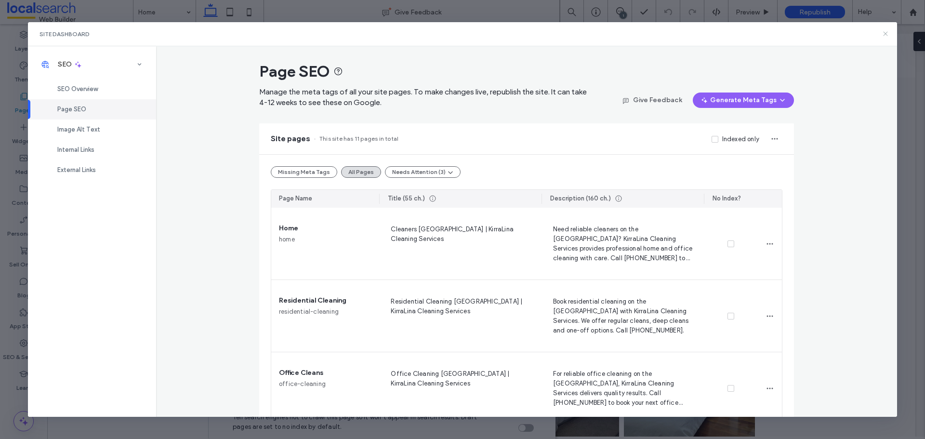
click at [884, 38] on icon at bounding box center [886, 34] width 8 height 8
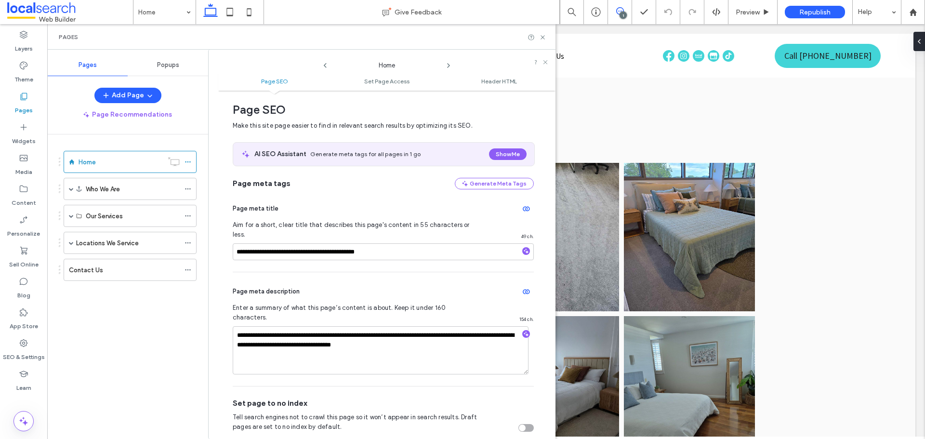
click at [621, 9] on icon at bounding box center [620, 11] width 8 height 8
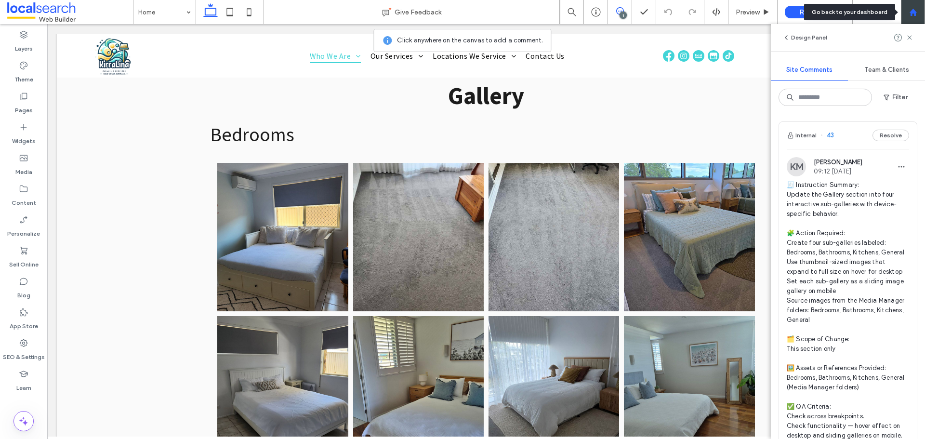
click at [919, 13] on div at bounding box center [913, 12] width 23 height 8
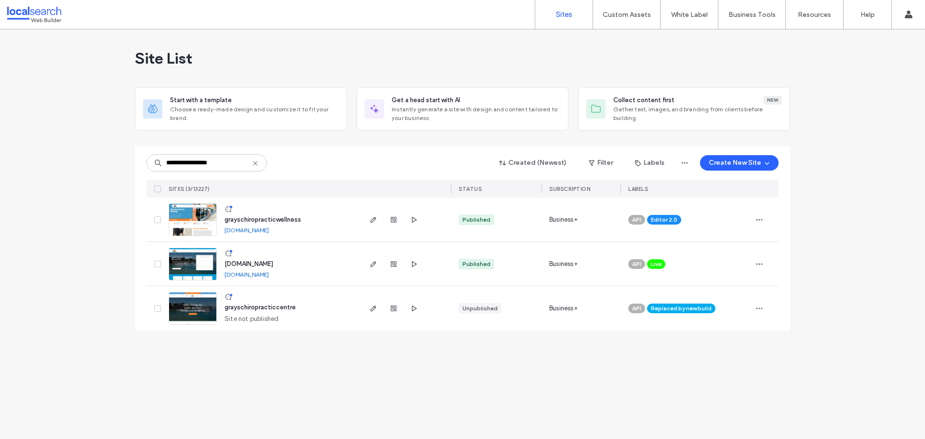
type input "**********"
click at [194, 234] on img at bounding box center [192, 237] width 47 height 66
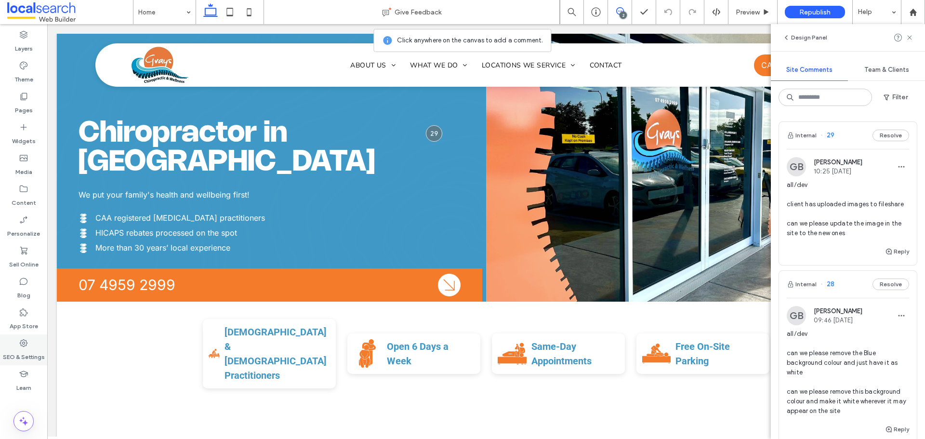
click at [28, 348] on label "SEO & Settings" at bounding box center [24, 354] width 42 height 13
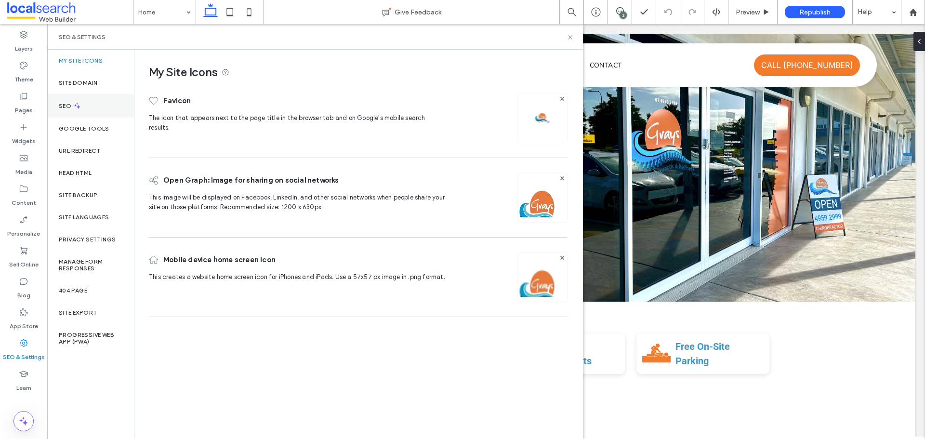
click at [87, 102] on div "SEO" at bounding box center [90, 106] width 87 height 24
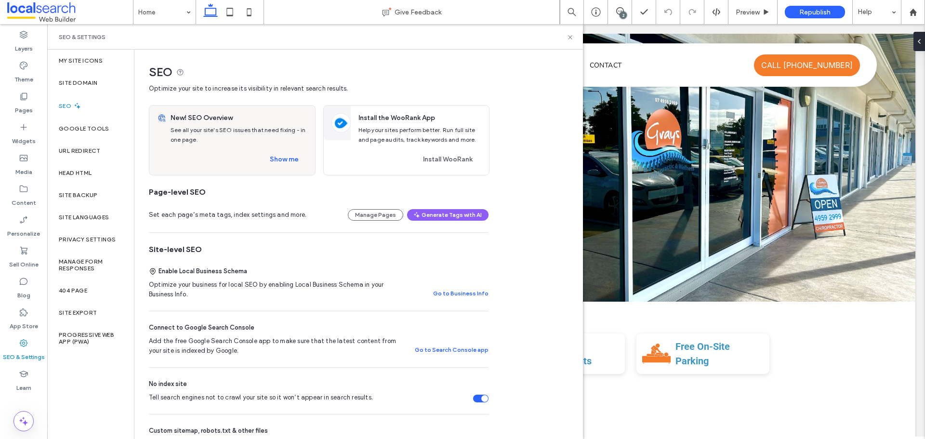
click at [376, 218] on button "Manage Pages" at bounding box center [375, 215] width 55 height 12
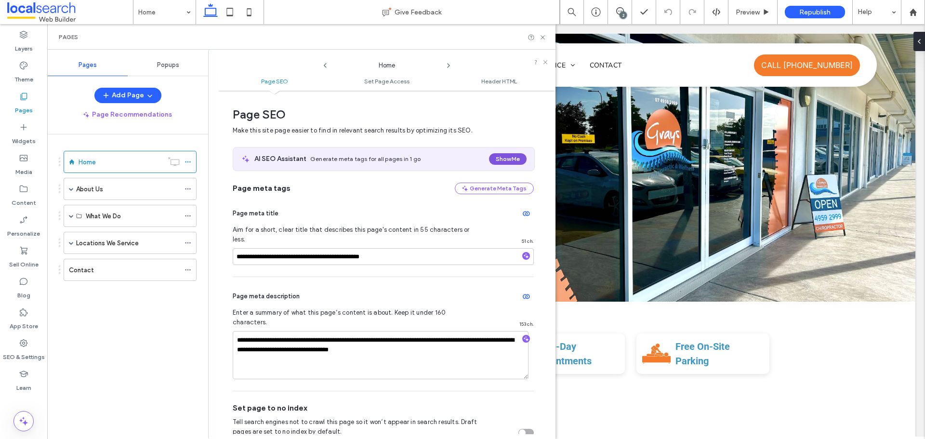
click at [500, 163] on button "Show Me" at bounding box center [508, 159] width 38 height 12
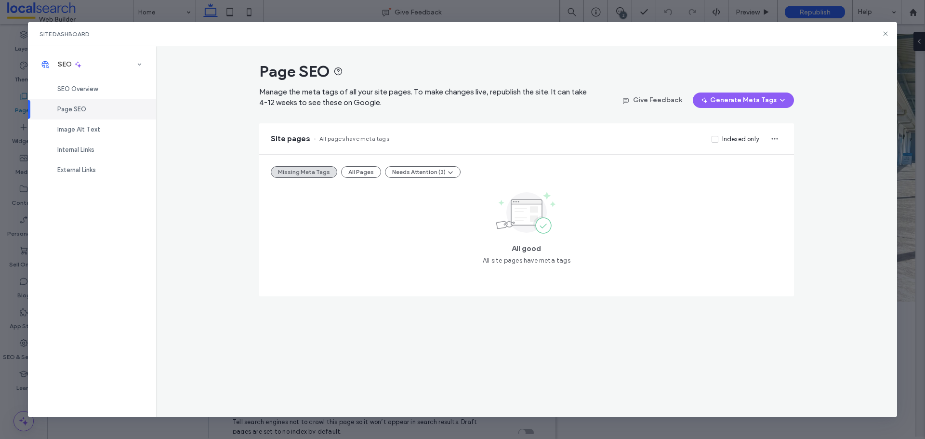
click at [358, 172] on button "All Pages" at bounding box center [361, 172] width 40 height 12
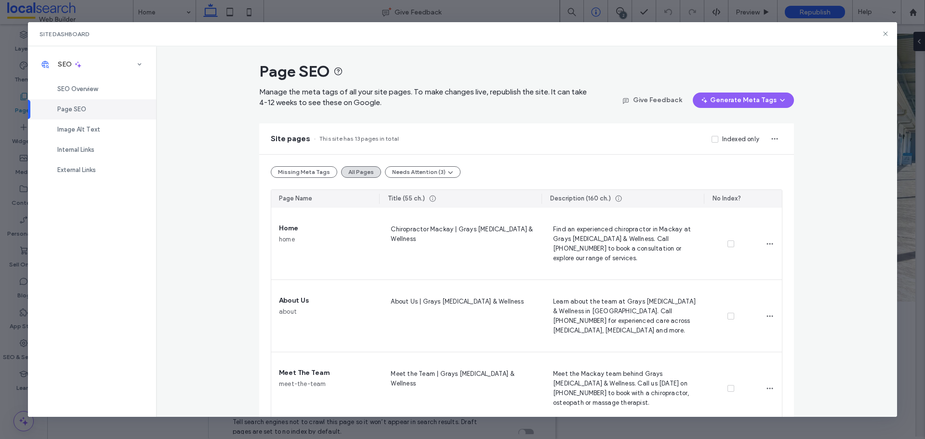
drag, startPoint x: 886, startPoint y: 34, endPoint x: 598, endPoint y: 0, distance: 290.6
click at [887, 34] on use at bounding box center [886, 34] width 4 height 4
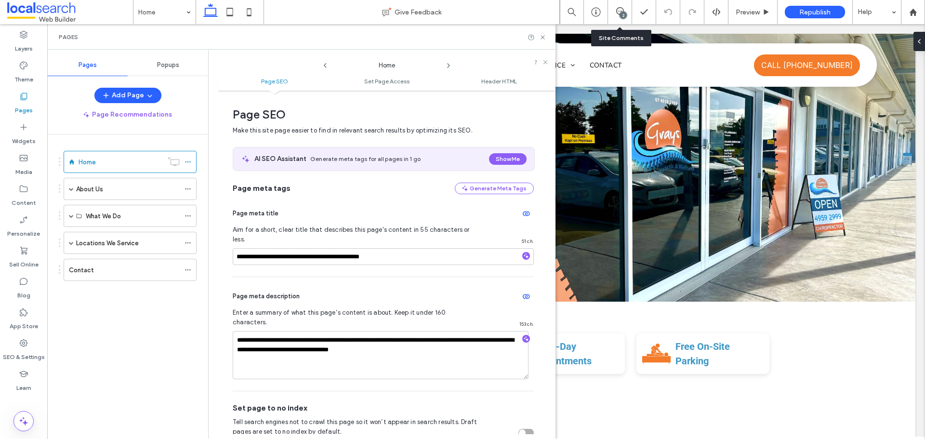
click at [617, 7] on div "2" at bounding box center [620, 12] width 24 height 24
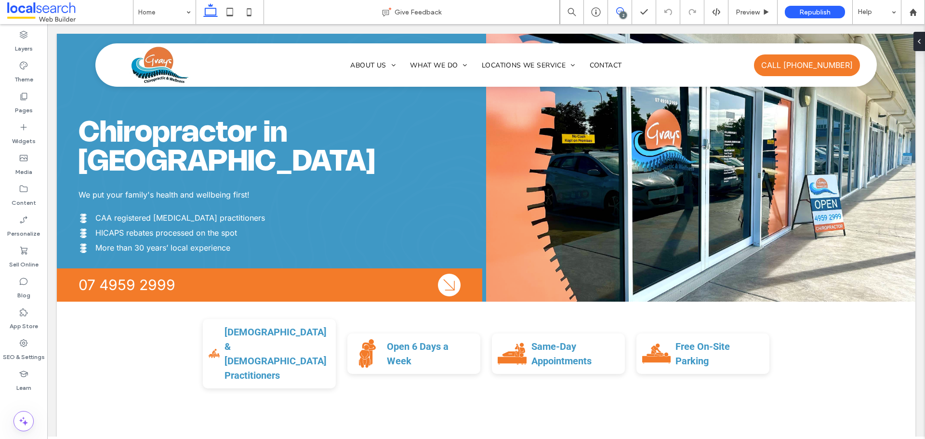
click at [618, 10] on icon at bounding box center [620, 11] width 8 height 8
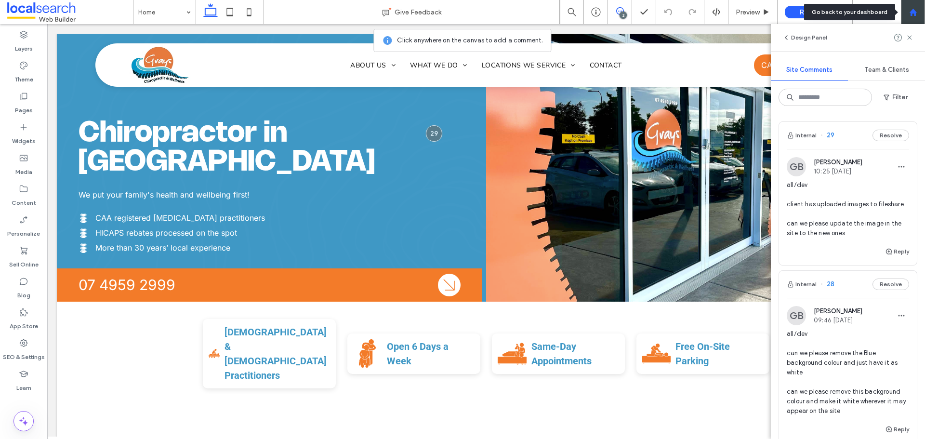
click at [912, 17] on div at bounding box center [913, 12] width 24 height 24
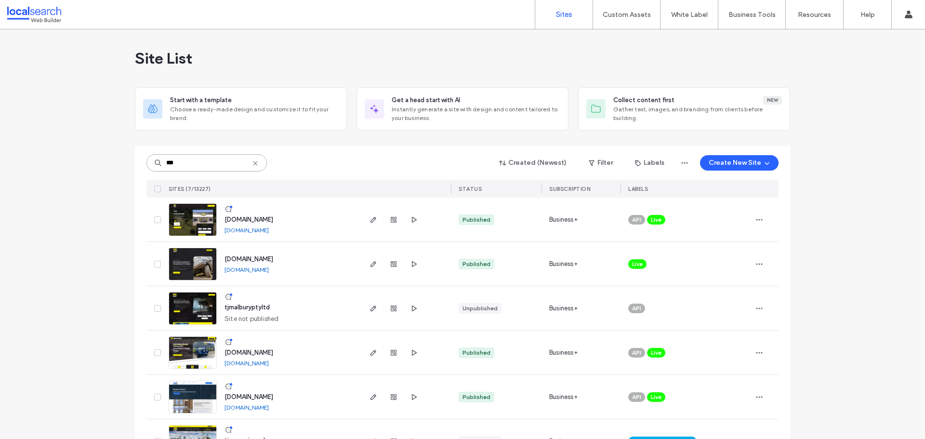
click at [203, 164] on input "***" at bounding box center [207, 162] width 120 height 17
click at [203, 163] on input "***" at bounding box center [207, 162] width 120 height 17
paste input "*****"
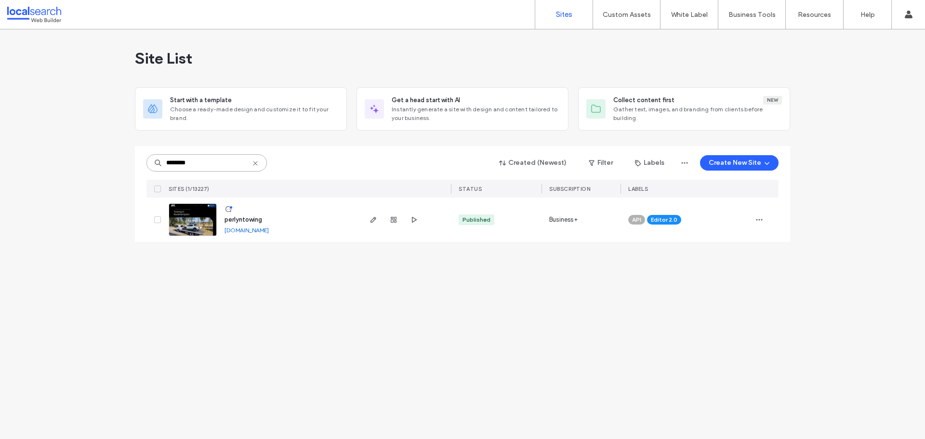
type input "********"
click at [189, 220] on link at bounding box center [193, 219] width 48 height 33
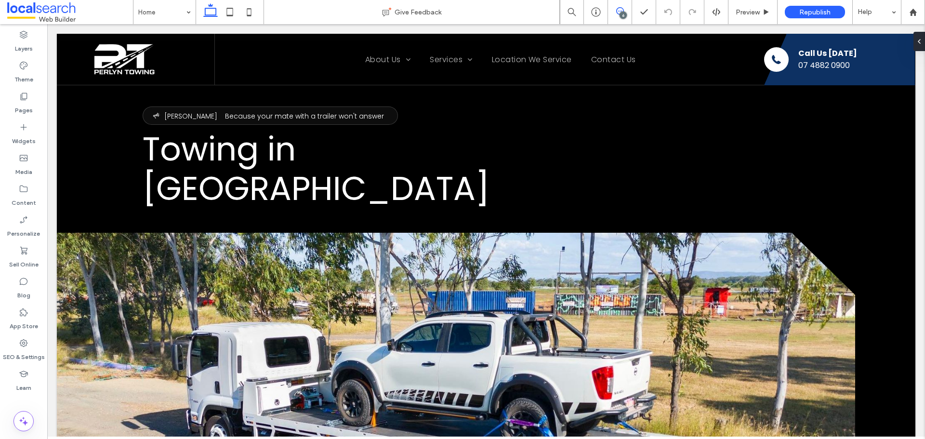
click at [618, 12] on icon at bounding box center [620, 11] width 8 height 8
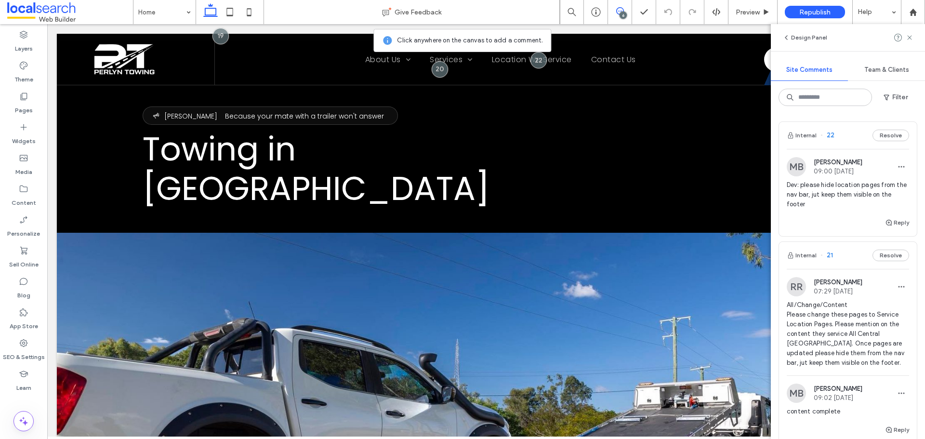
click at [834, 195] on span "Dev: please hide location pages from the nav bar, jut keep them visible on the …" at bounding box center [848, 194] width 122 height 29
